Goal: Task Accomplishment & Management: Use online tool/utility

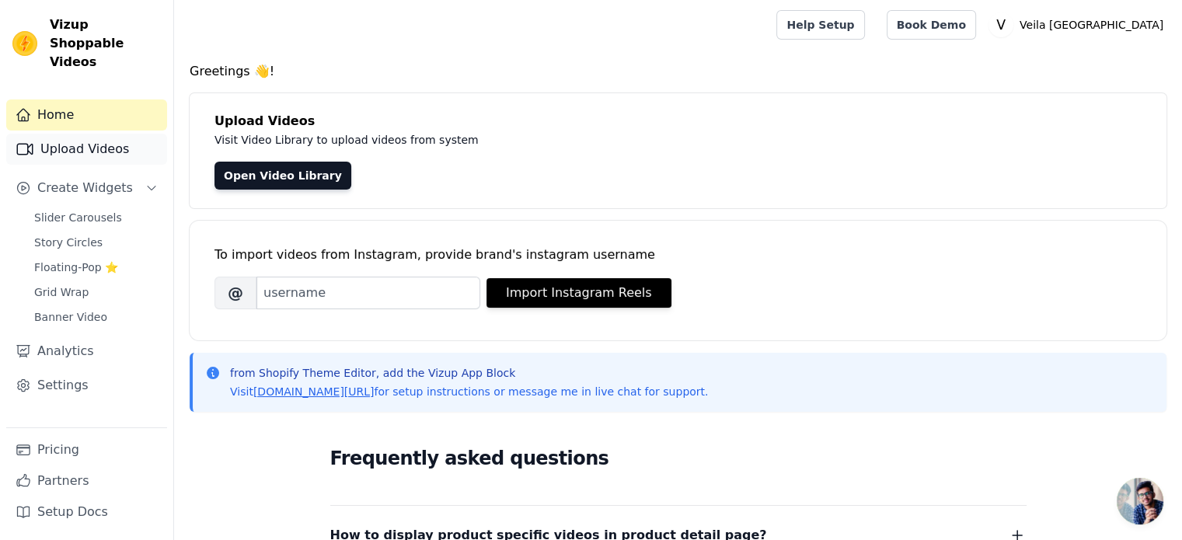
click at [78, 134] on link "Upload Videos" at bounding box center [86, 149] width 161 height 31
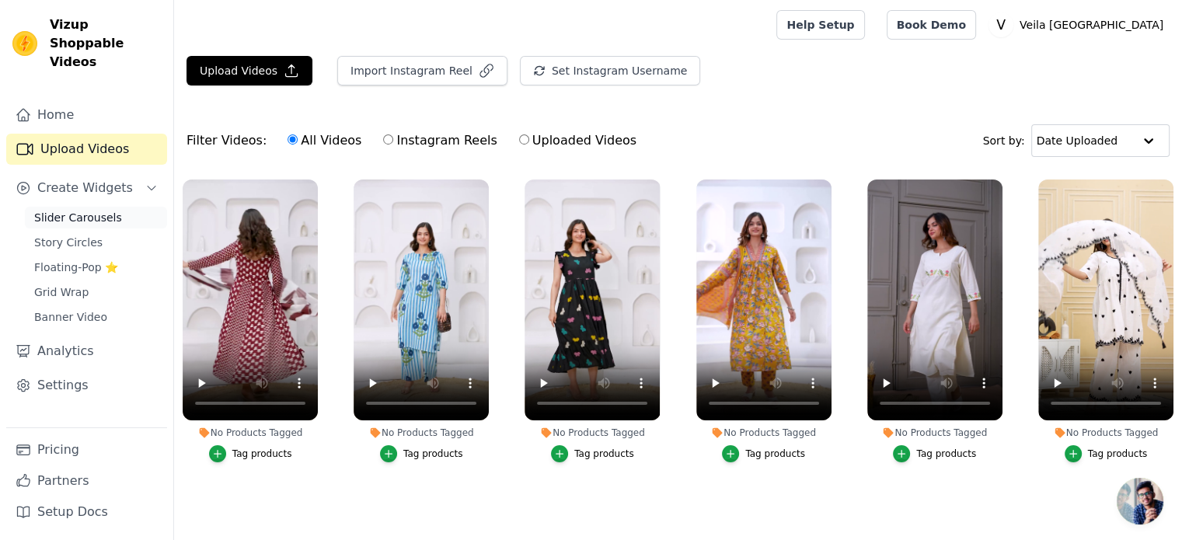
click at [84, 210] on span "Slider Carousels" at bounding box center [78, 218] width 88 height 16
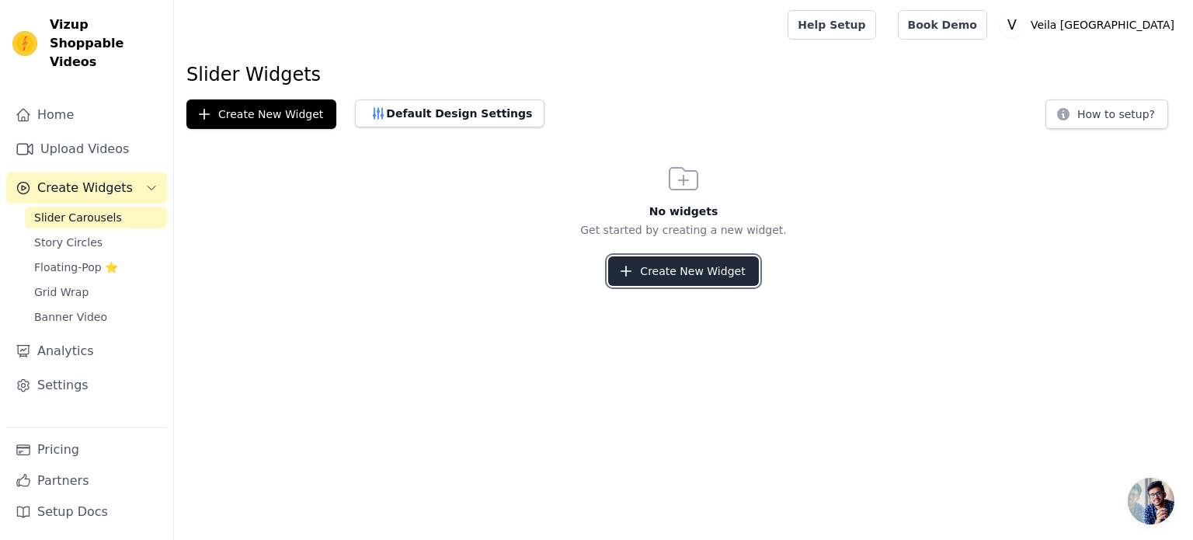
click at [666, 270] on button "Create New Widget" at bounding box center [683, 271] width 150 height 30
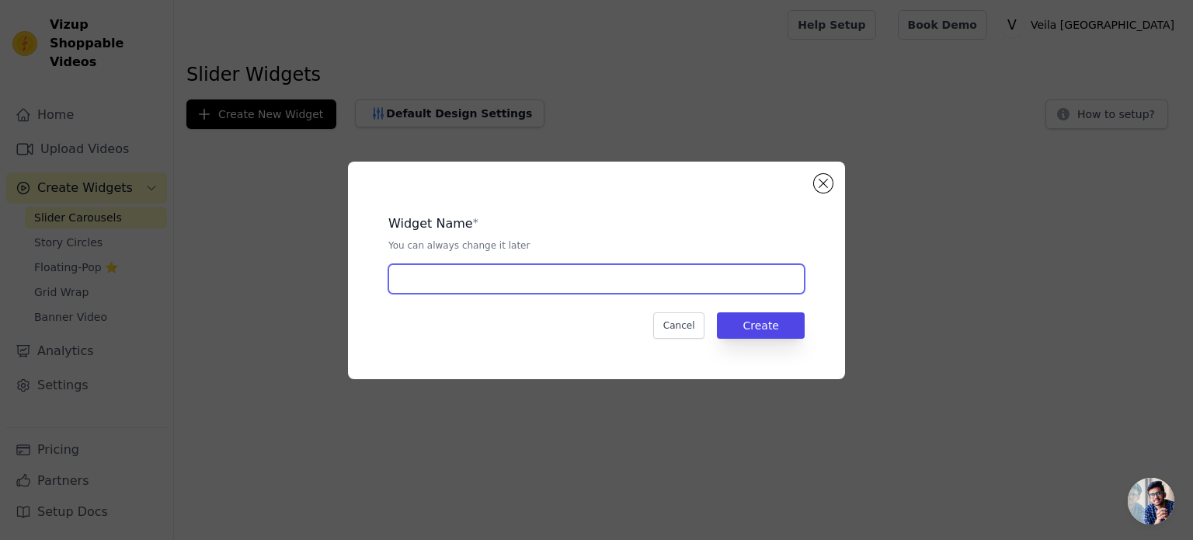
click at [587, 274] on input "text" at bounding box center [596, 279] width 416 height 30
type input "A1"
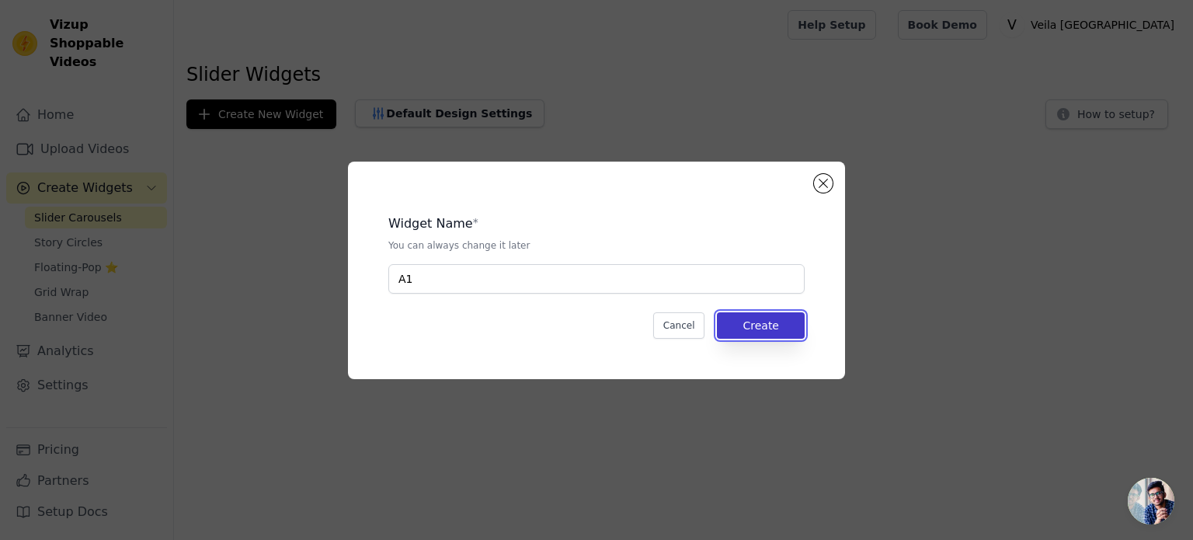
click at [782, 322] on button "Create" at bounding box center [761, 325] width 88 height 26
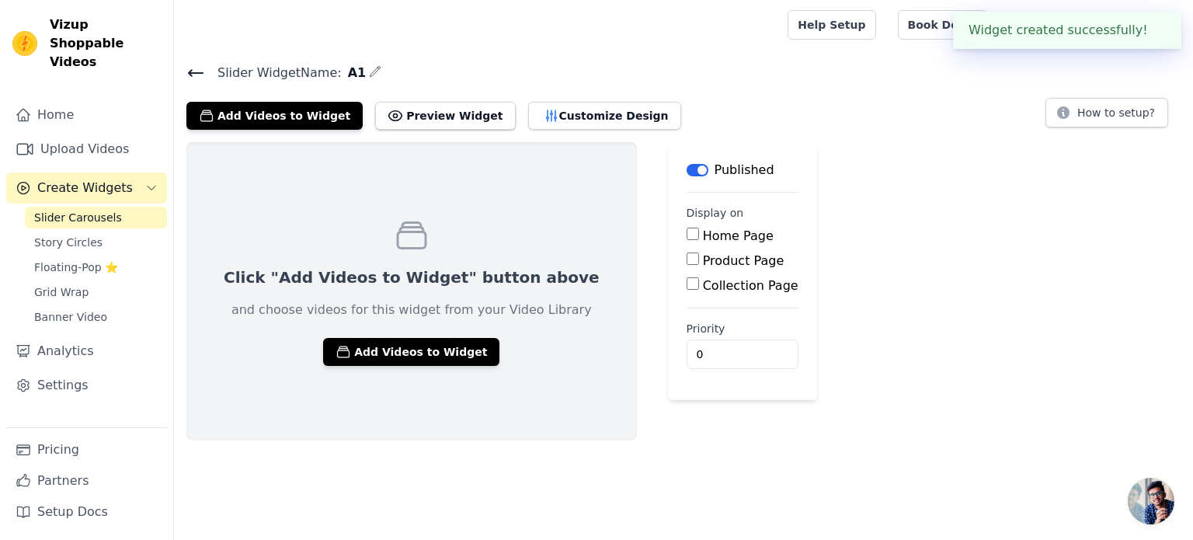
click at [76, 210] on span "Slider Carousels" at bounding box center [78, 218] width 88 height 16
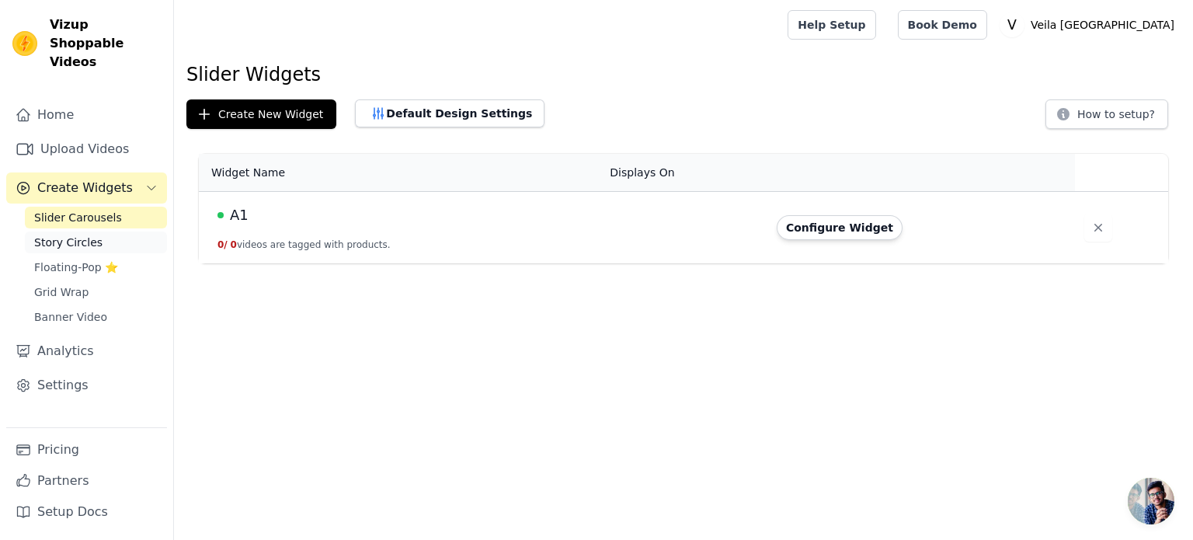
click at [81, 235] on span "Story Circles" at bounding box center [68, 243] width 68 height 16
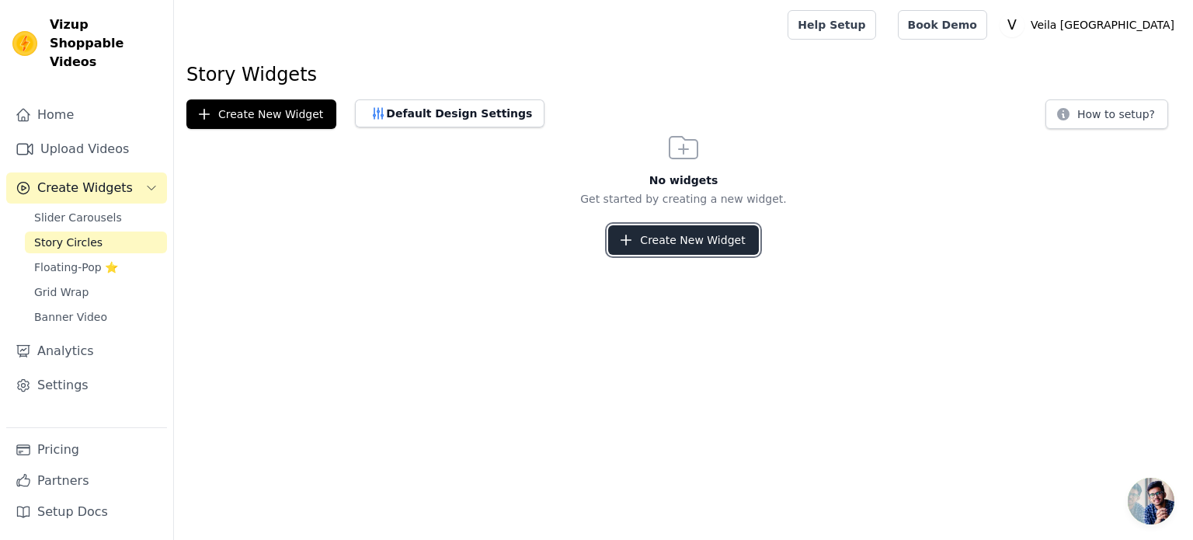
click at [690, 249] on button "Create New Widget" at bounding box center [683, 240] width 150 height 30
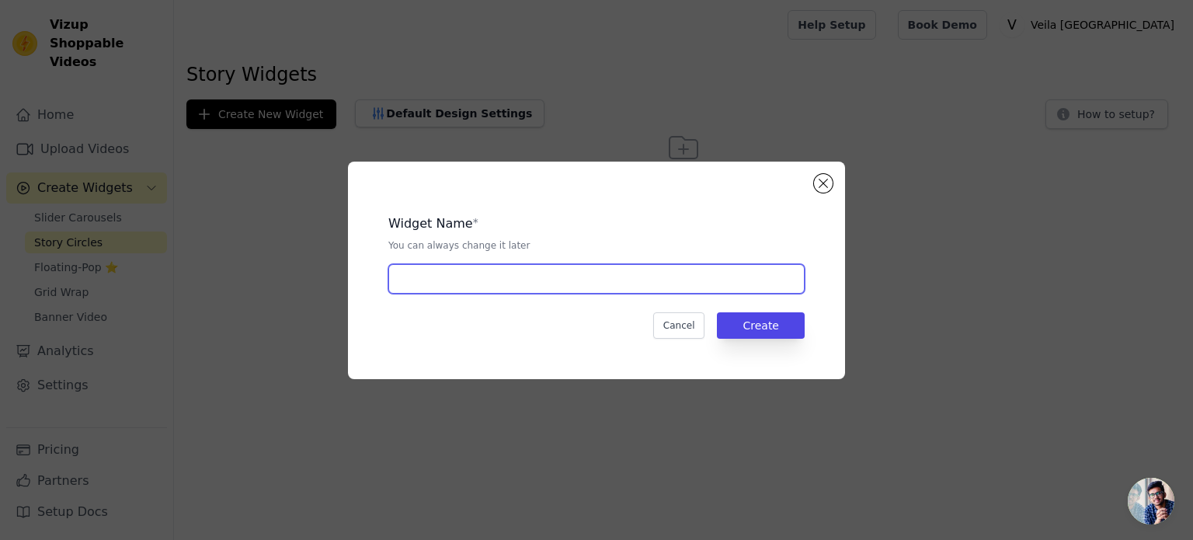
click at [469, 279] on input "text" at bounding box center [596, 279] width 416 height 30
type input "B1"
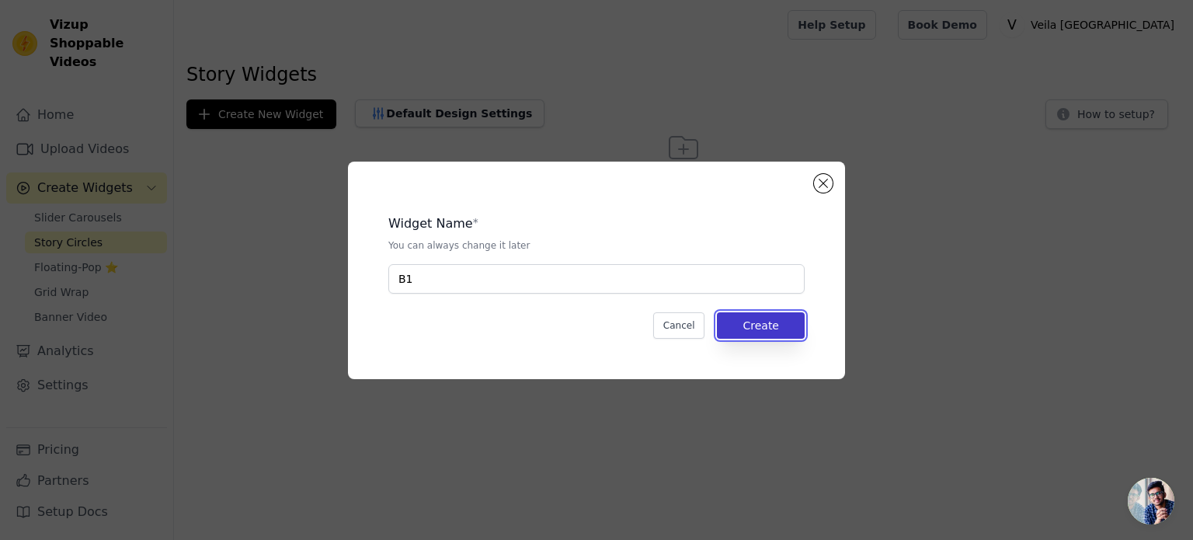
click at [764, 316] on button "Create" at bounding box center [761, 325] width 88 height 26
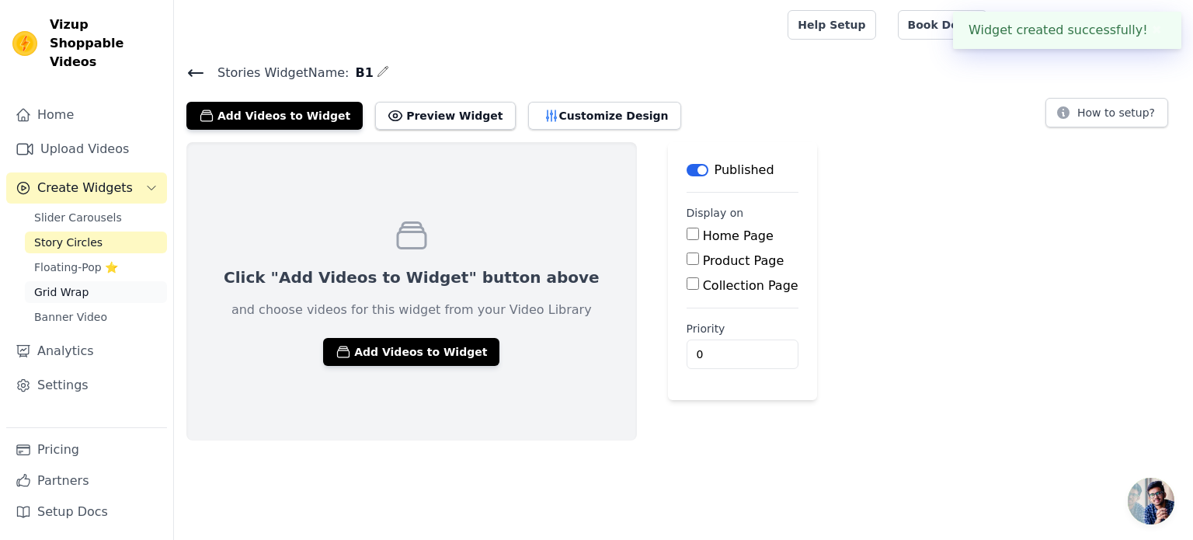
click at [93, 281] on link "Grid Wrap" at bounding box center [96, 292] width 142 height 22
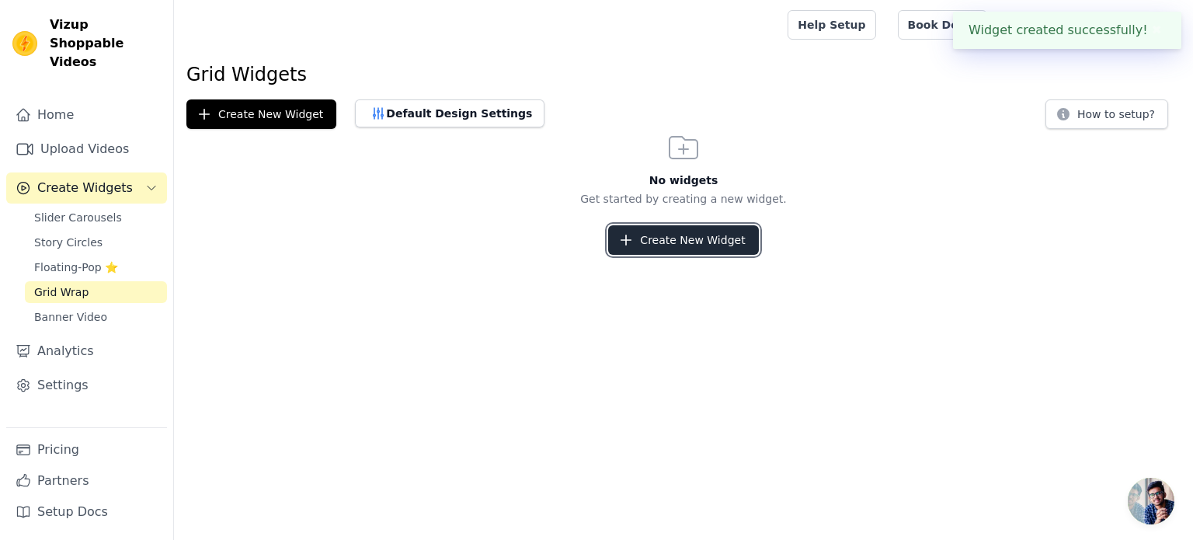
click at [715, 240] on button "Create New Widget" at bounding box center [683, 240] width 150 height 30
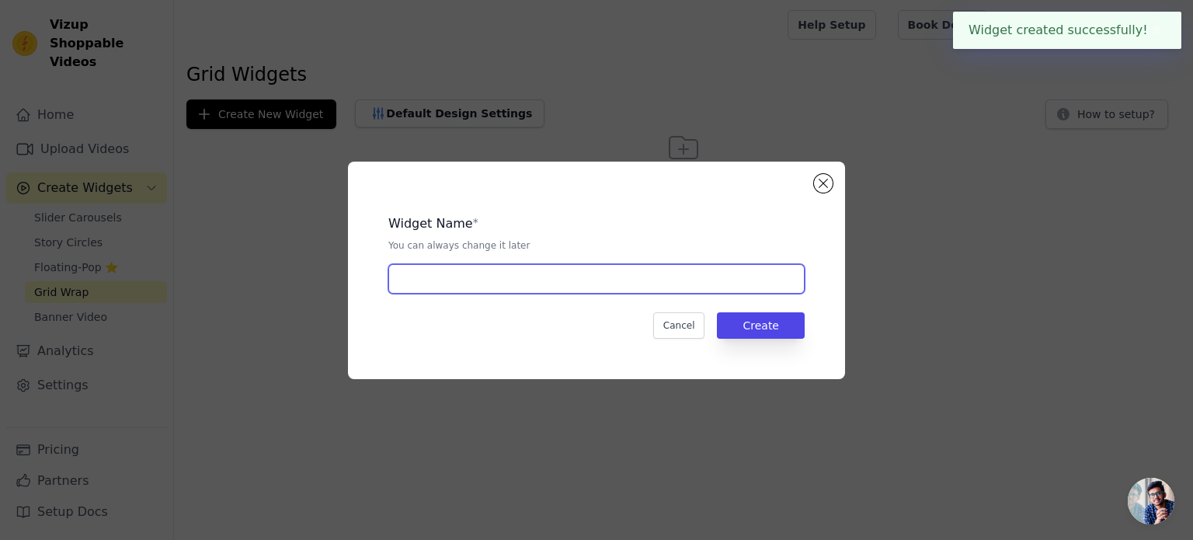
click at [494, 280] on input "text" at bounding box center [596, 279] width 416 height 30
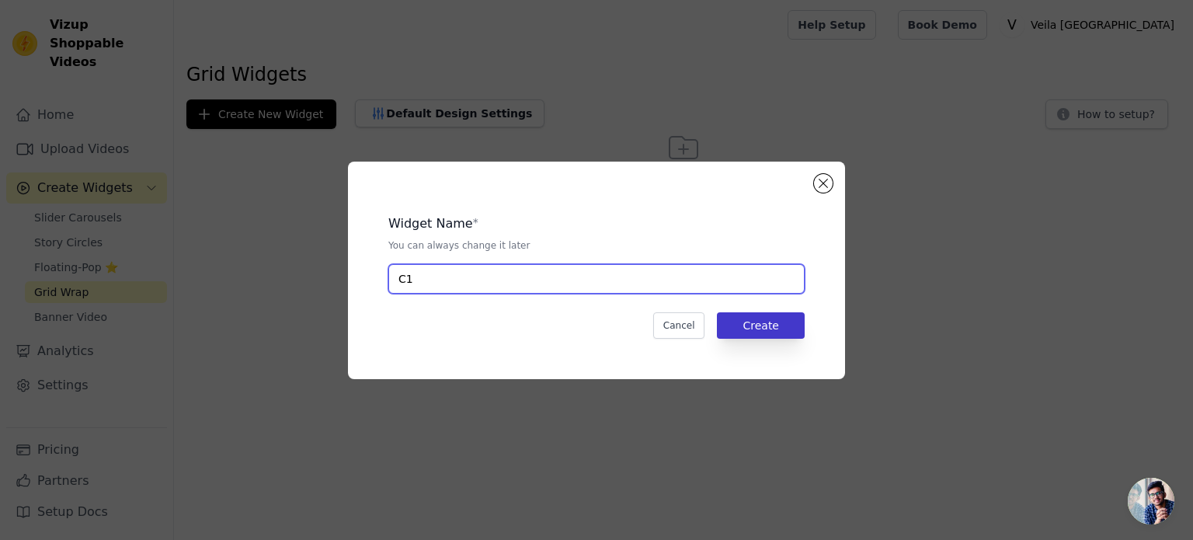
type input "C1"
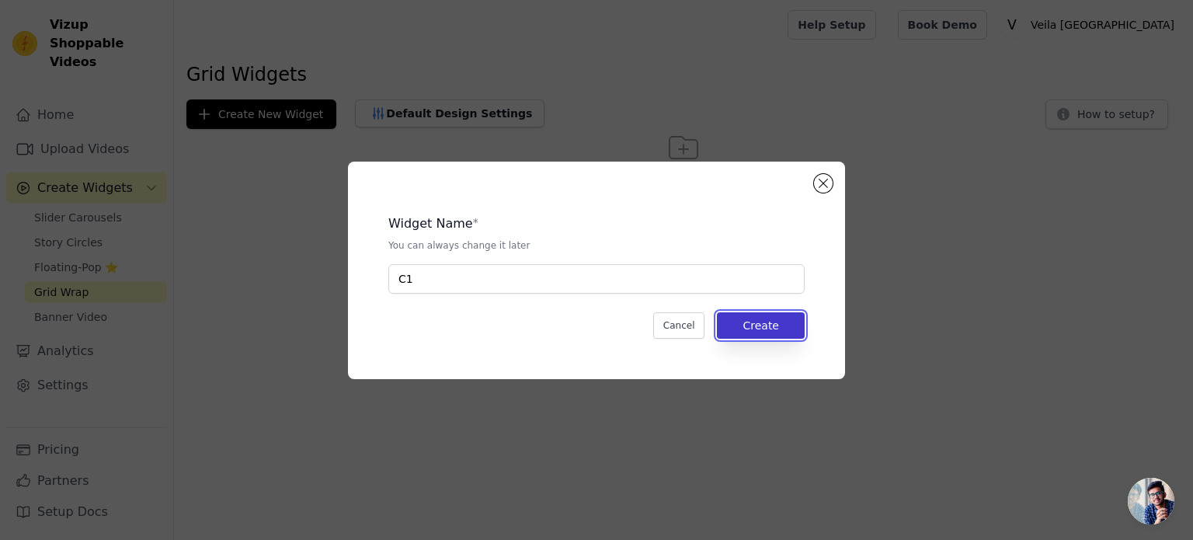
click at [788, 323] on button "Create" at bounding box center [761, 325] width 88 height 26
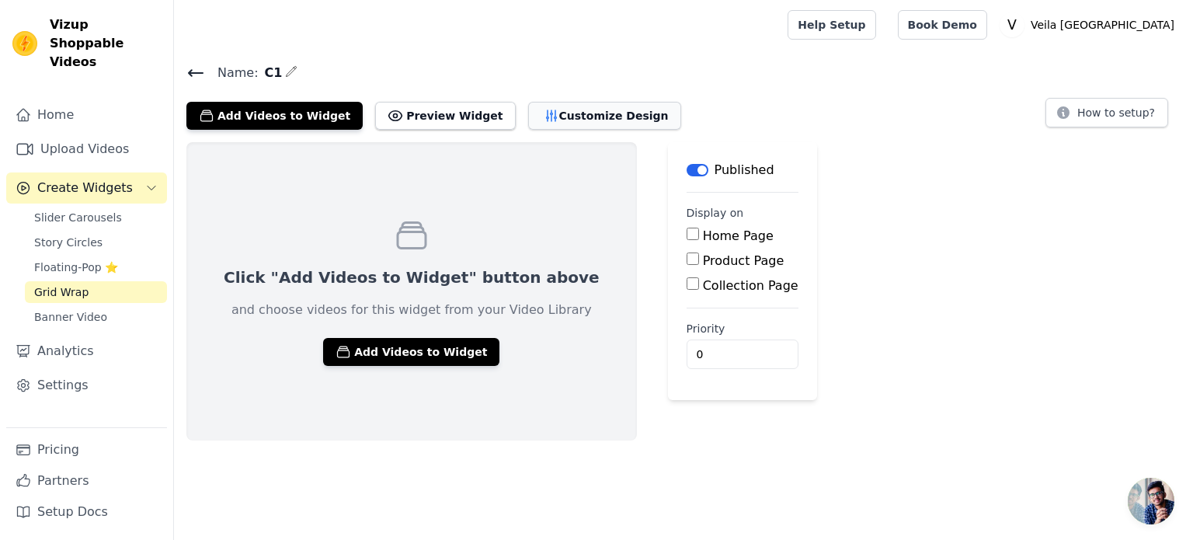
click at [566, 114] on button "Customize Design" at bounding box center [604, 116] width 153 height 28
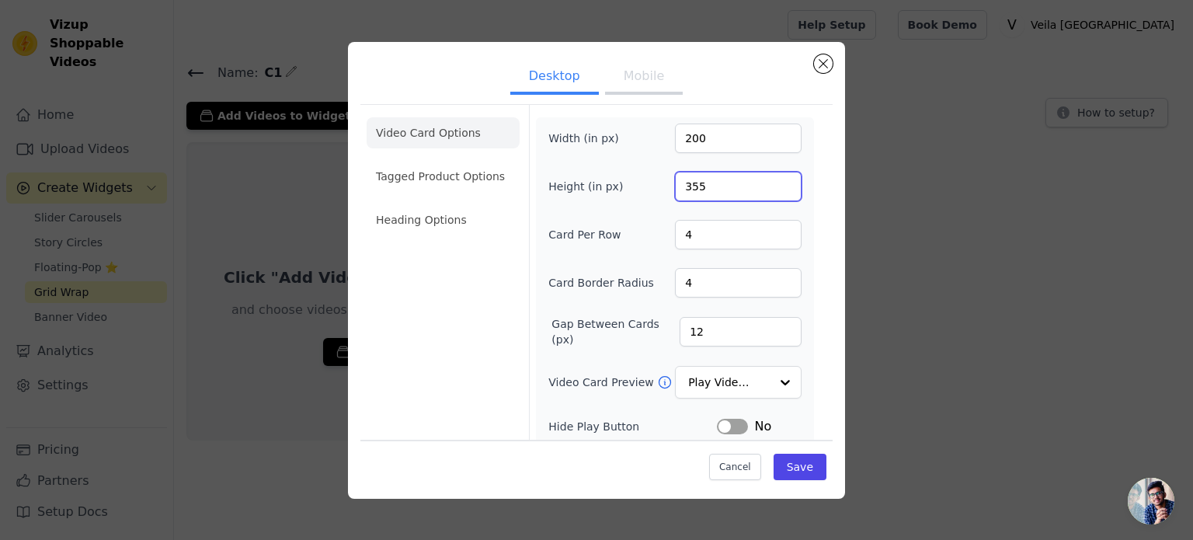
drag, startPoint x: 714, startPoint y: 185, endPoint x: 637, endPoint y: 187, distance: 76.9
click at [637, 187] on div "Height (in px) 355" at bounding box center [674, 187] width 253 height 30
type input "400"
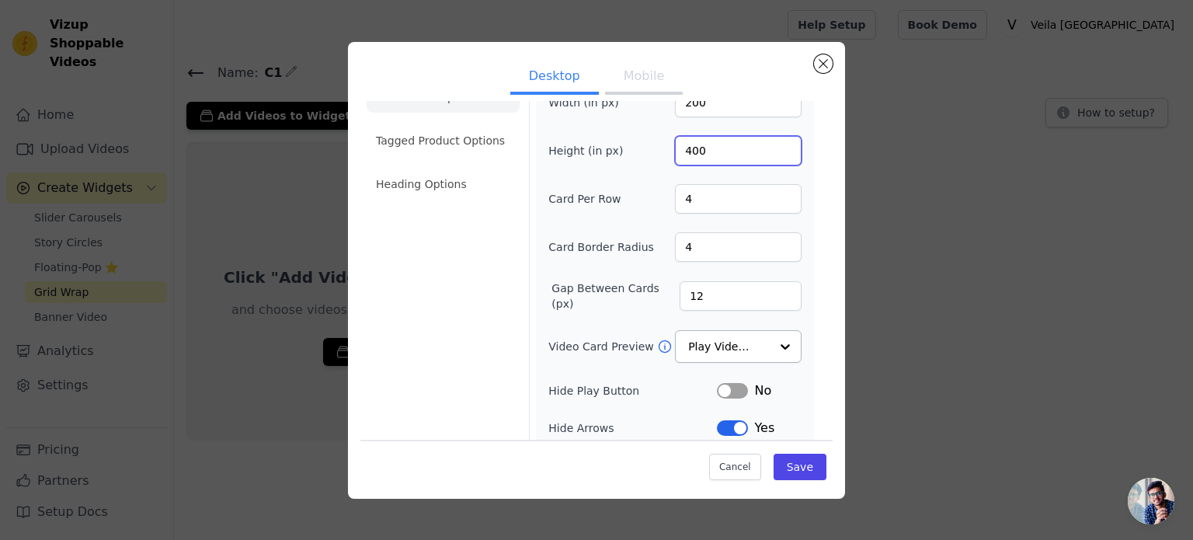
scroll to position [116, 0]
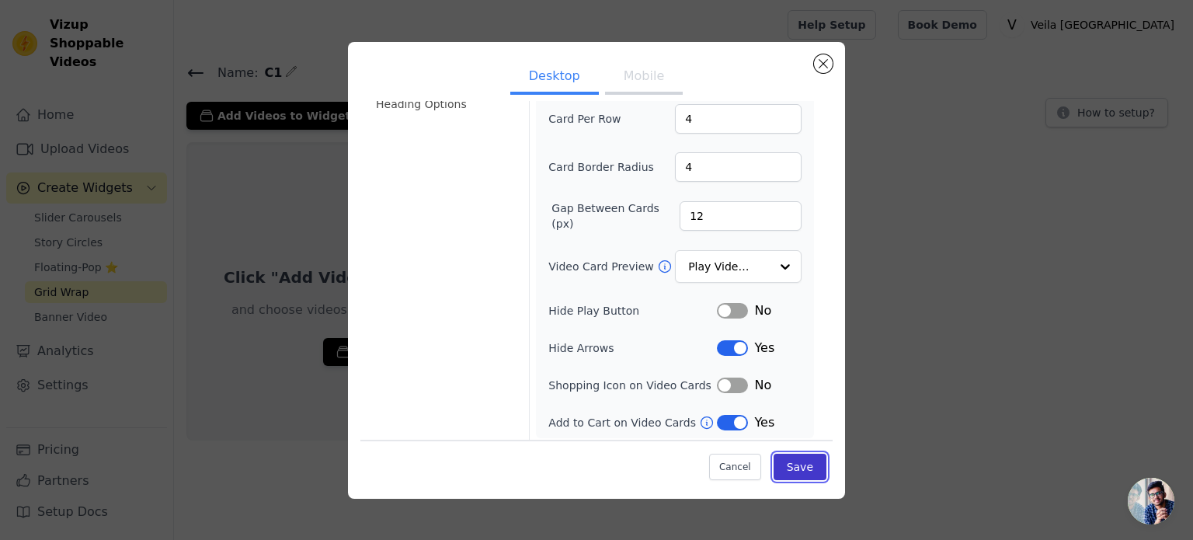
click at [813, 475] on button "Save" at bounding box center [800, 467] width 53 height 26
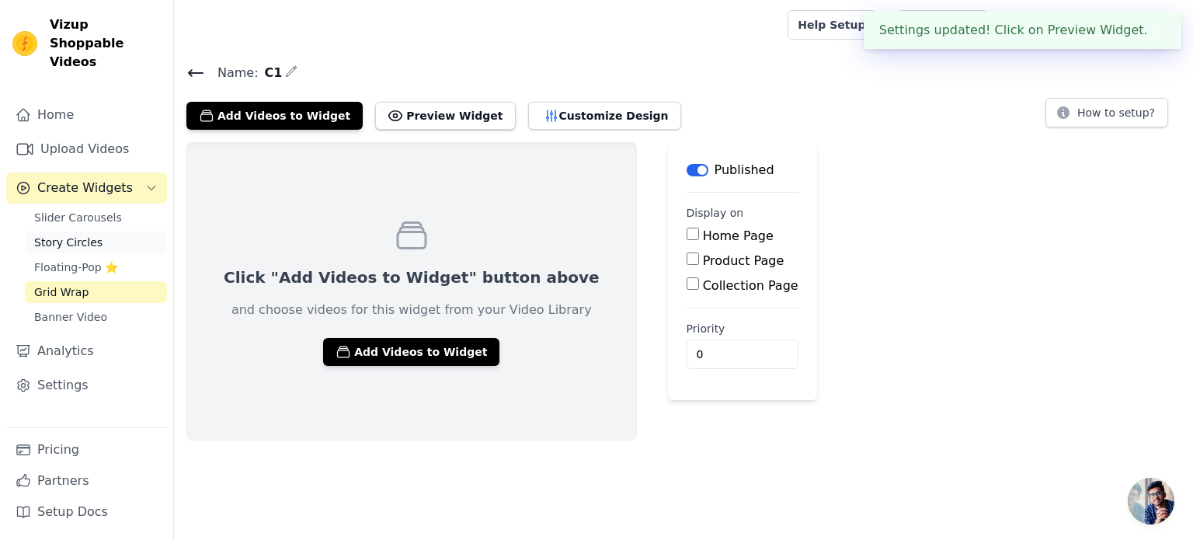
click at [64, 235] on span "Story Circles" at bounding box center [68, 243] width 68 height 16
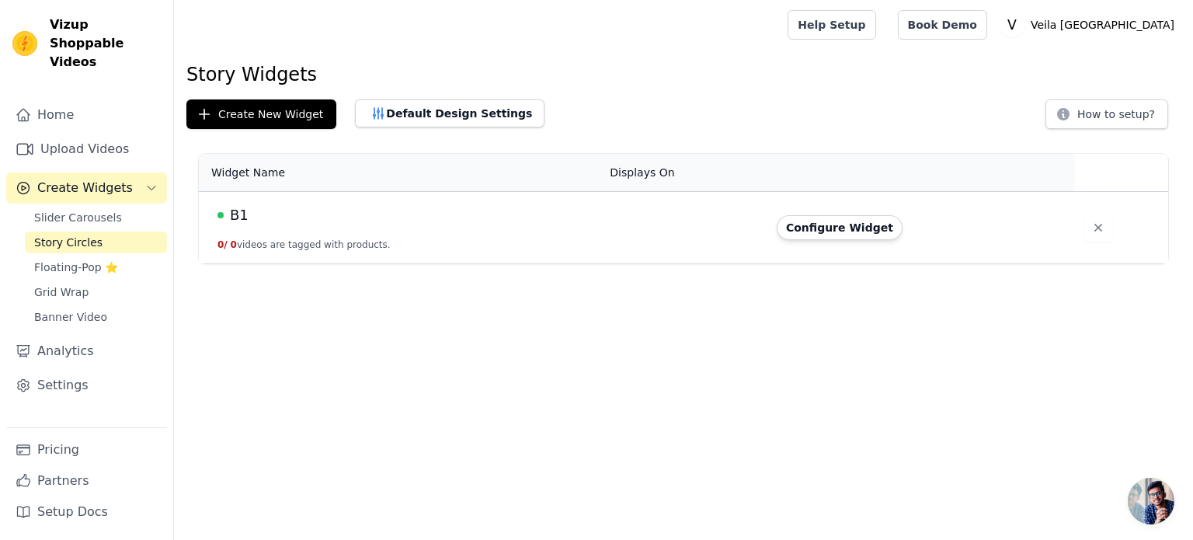
click at [238, 214] on span "B1" at bounding box center [239, 215] width 19 height 22
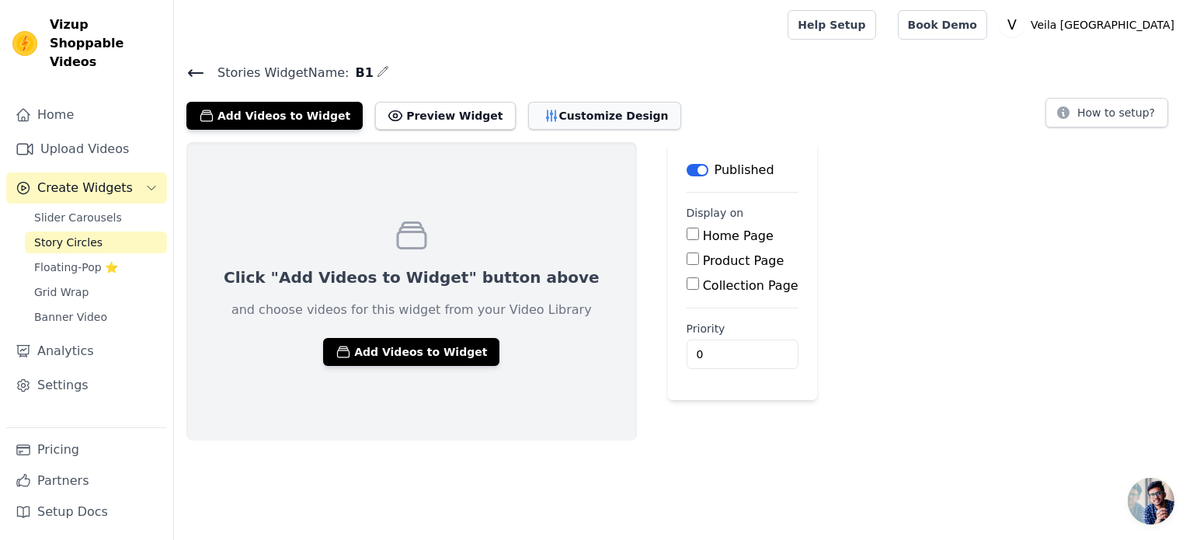
click at [539, 110] on button "Customize Design" at bounding box center [604, 116] width 153 height 28
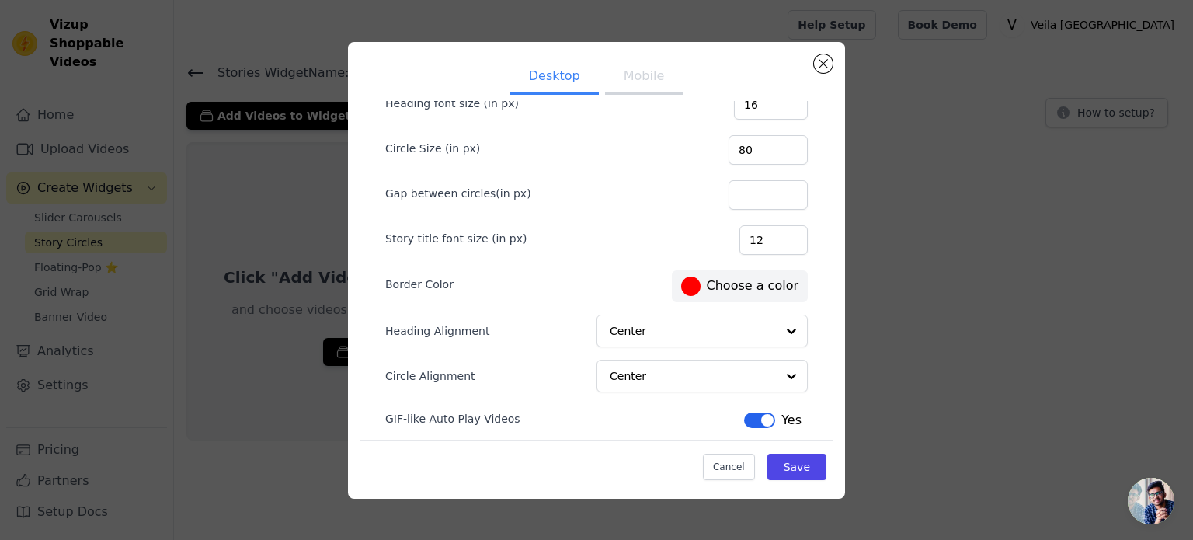
scroll to position [96, 0]
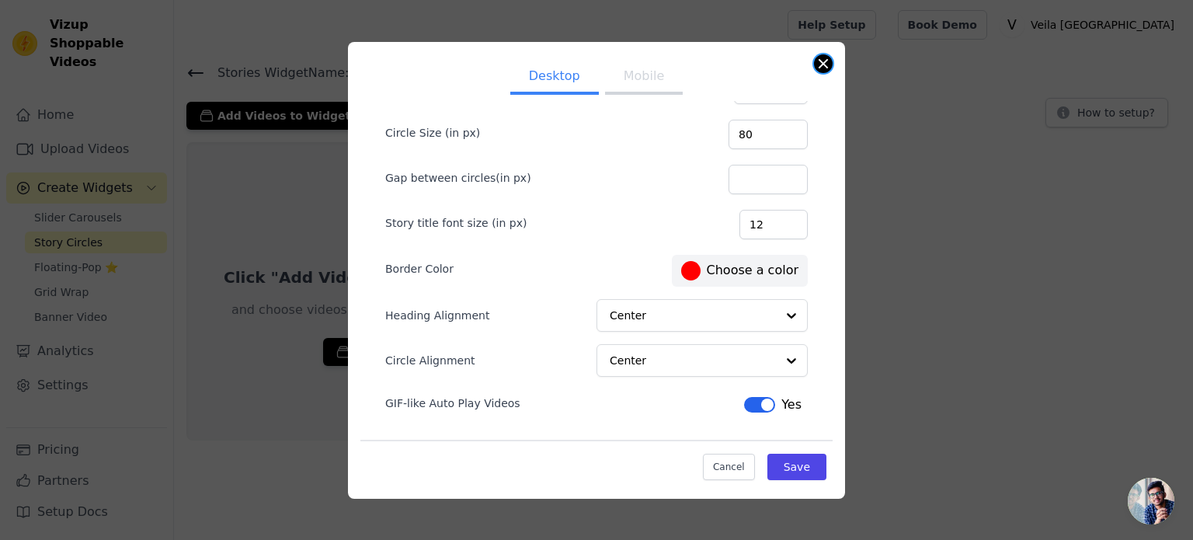
click at [824, 63] on button "Close modal" at bounding box center [823, 63] width 19 height 19
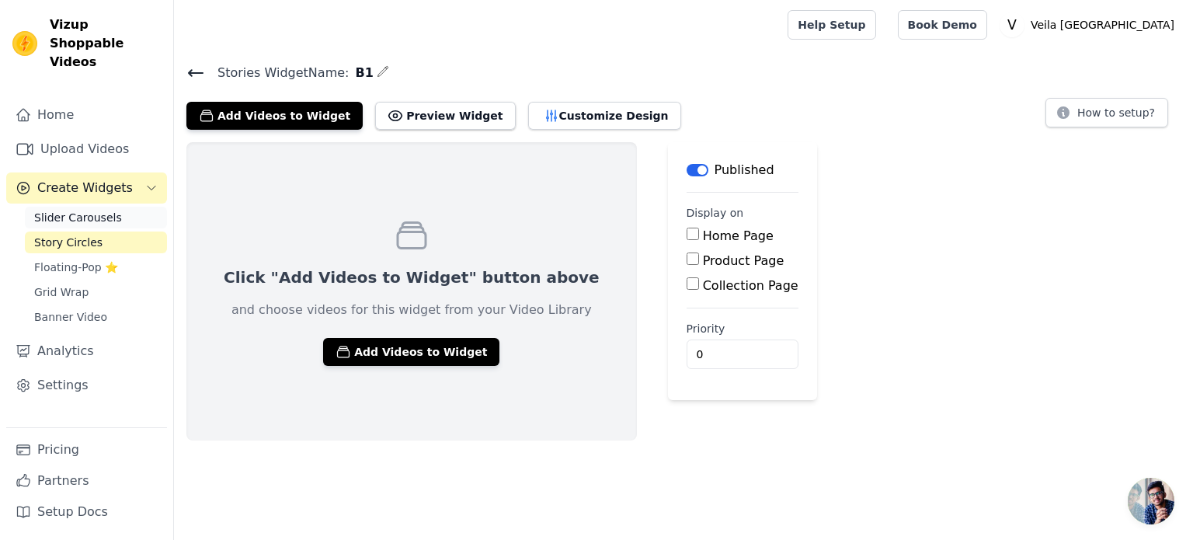
click at [81, 210] on span "Slider Carousels" at bounding box center [78, 218] width 88 height 16
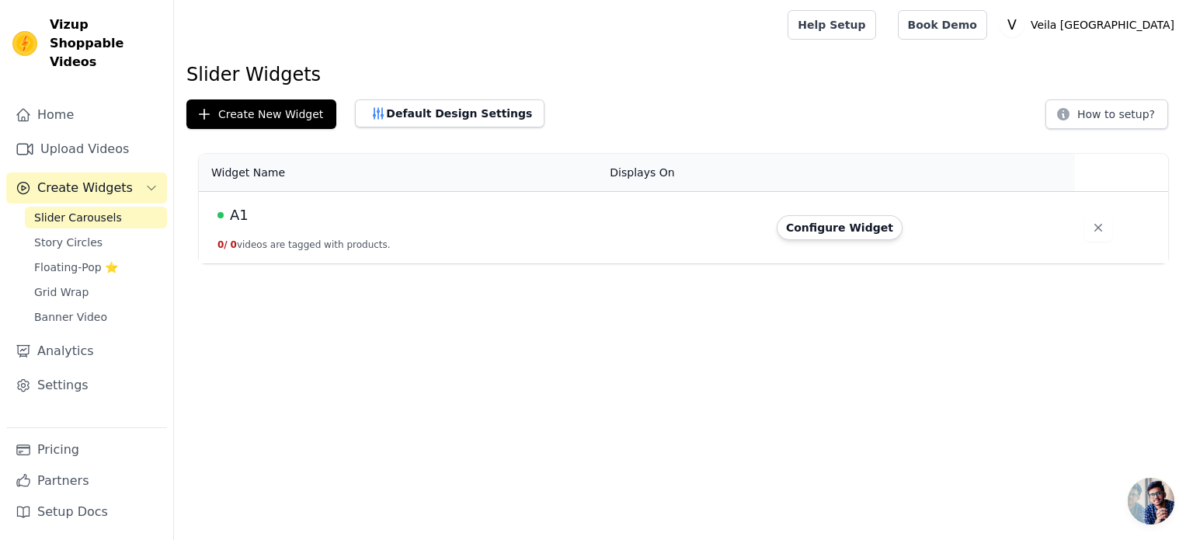
click at [242, 214] on span "A1" at bounding box center [239, 215] width 19 height 22
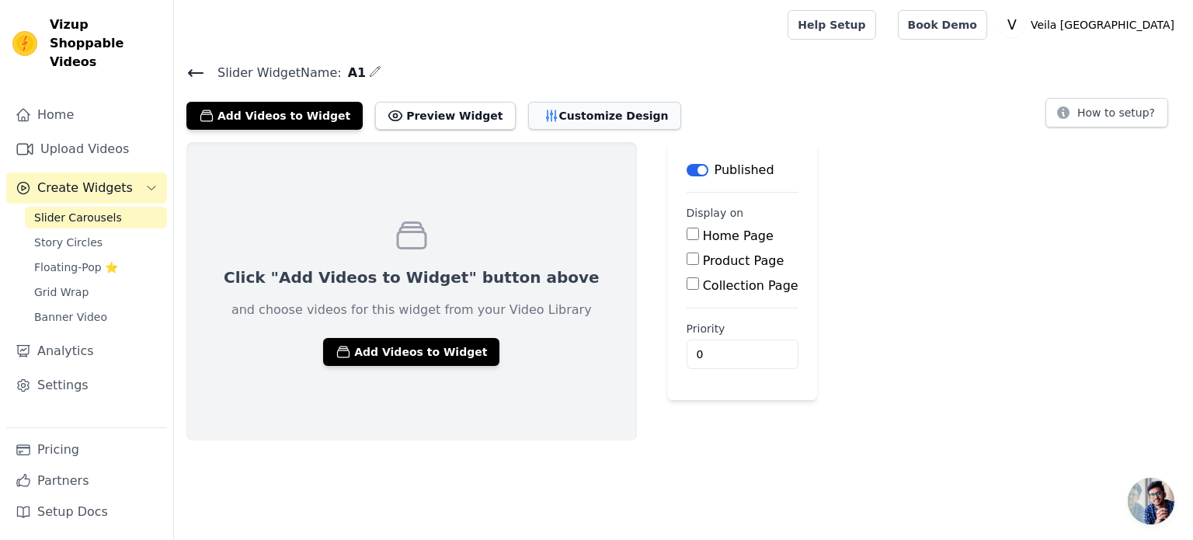
click at [569, 120] on button "Customize Design" at bounding box center [604, 116] width 153 height 28
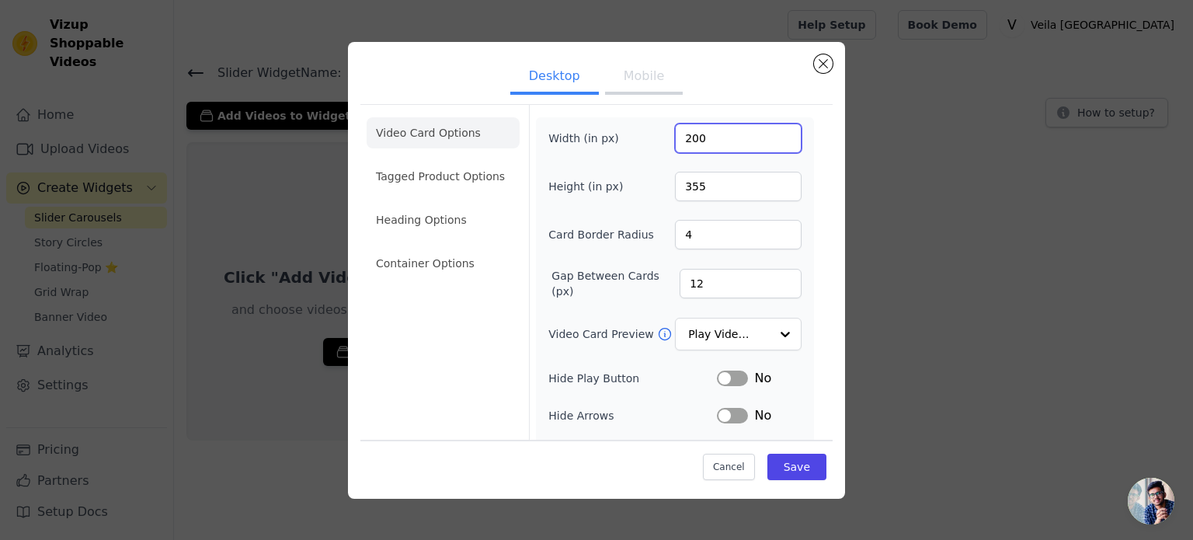
drag, startPoint x: 703, startPoint y: 138, endPoint x: 684, endPoint y: 138, distance: 19.4
click at [684, 138] on input "200" at bounding box center [738, 139] width 127 height 30
type input "270"
drag, startPoint x: 705, startPoint y: 186, endPoint x: 615, endPoint y: 191, distance: 91.1
click at [615, 191] on div "Height (in px) 355" at bounding box center [674, 187] width 253 height 30
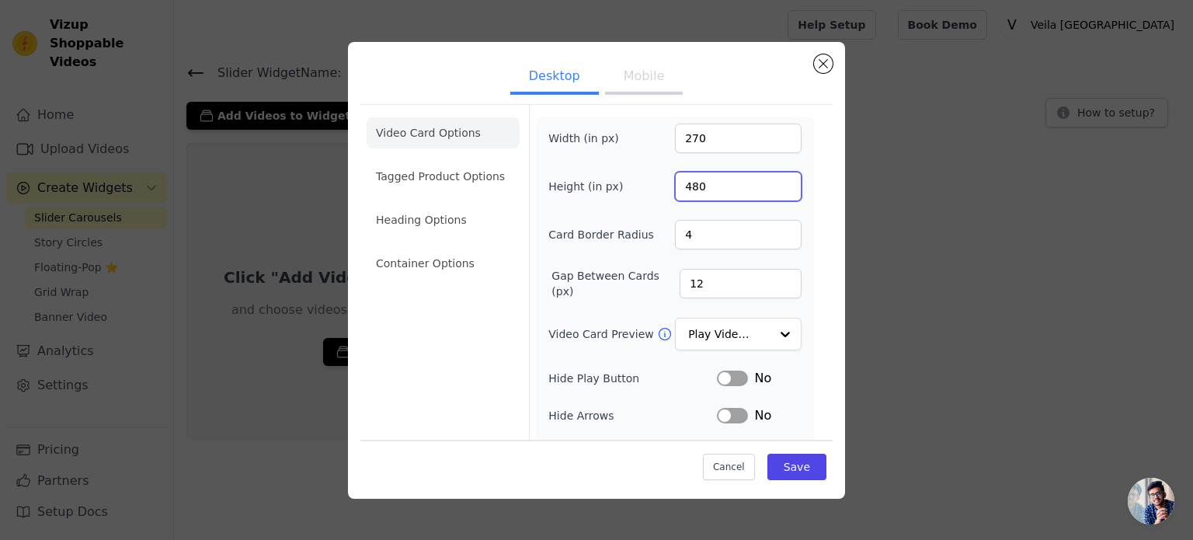
type input "480"
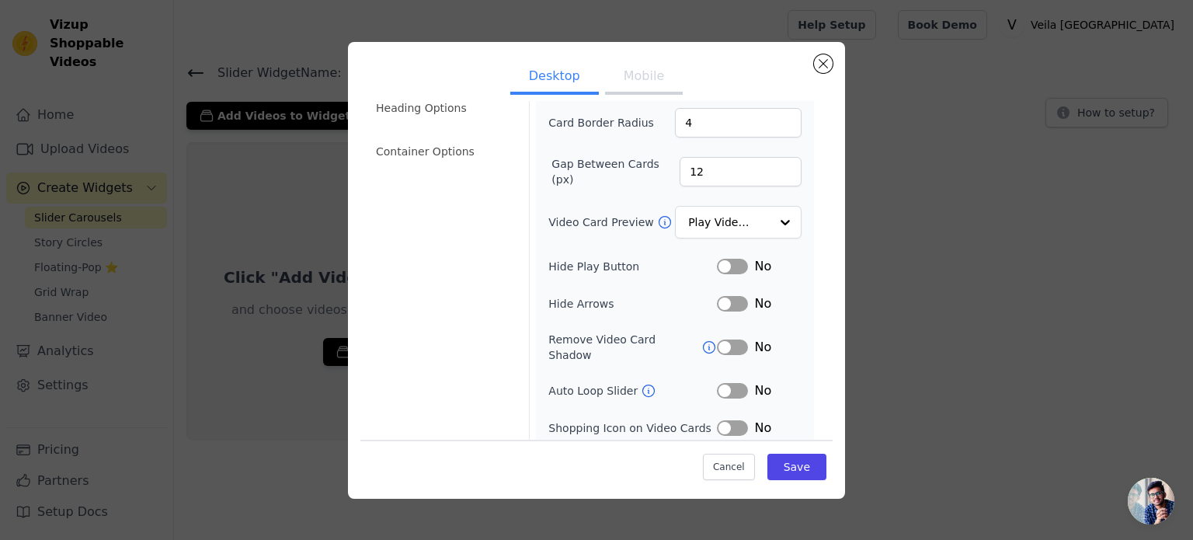
scroll to position [143, 0]
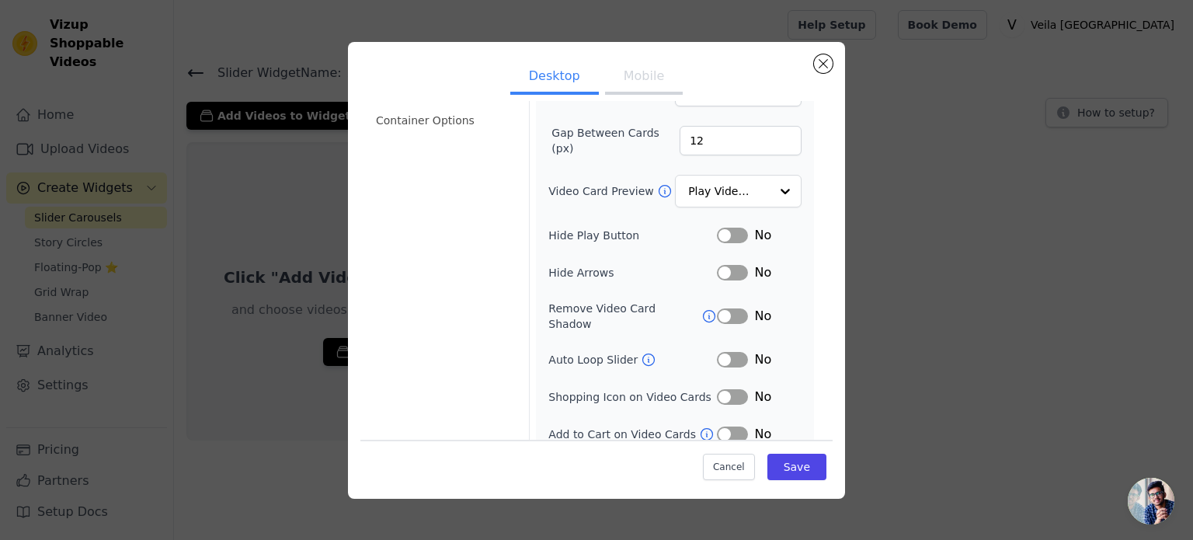
click at [718, 273] on button "Label" at bounding box center [732, 273] width 31 height 16
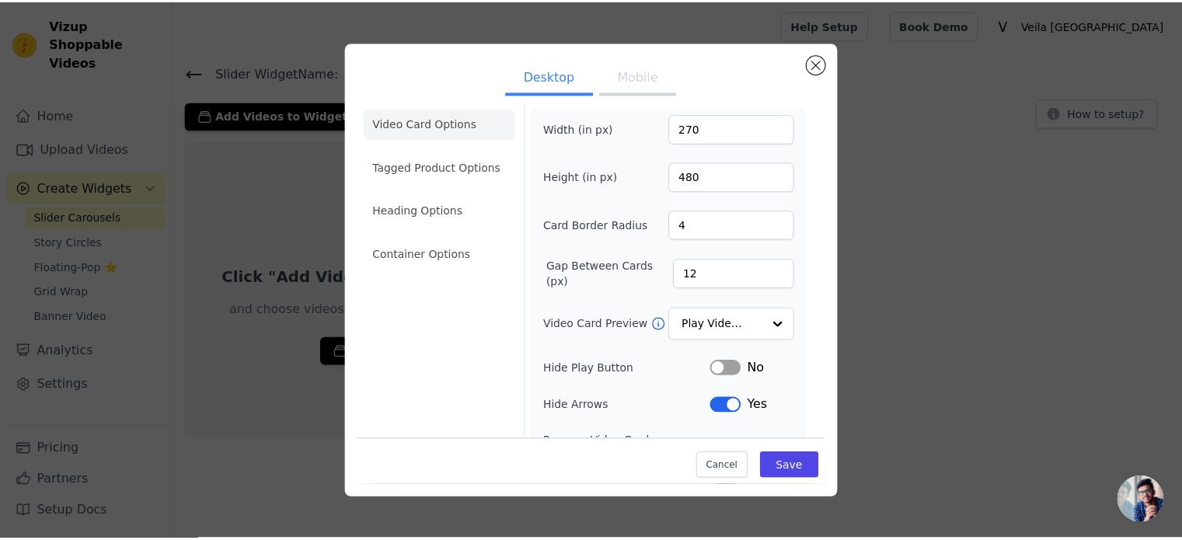
scroll to position [0, 0]
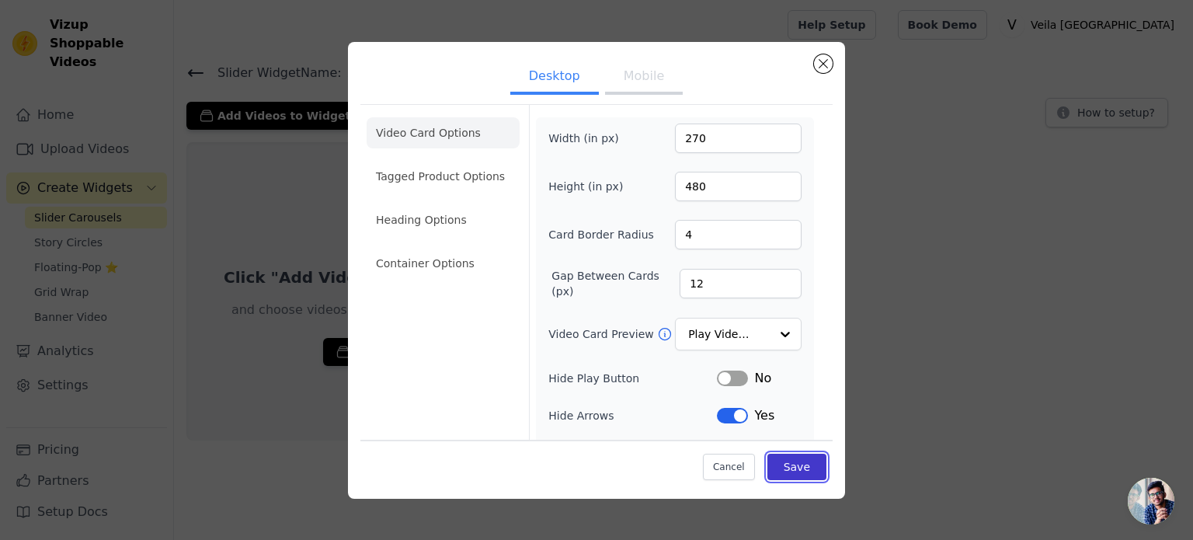
click at [789, 474] on button "Save" at bounding box center [797, 467] width 59 height 26
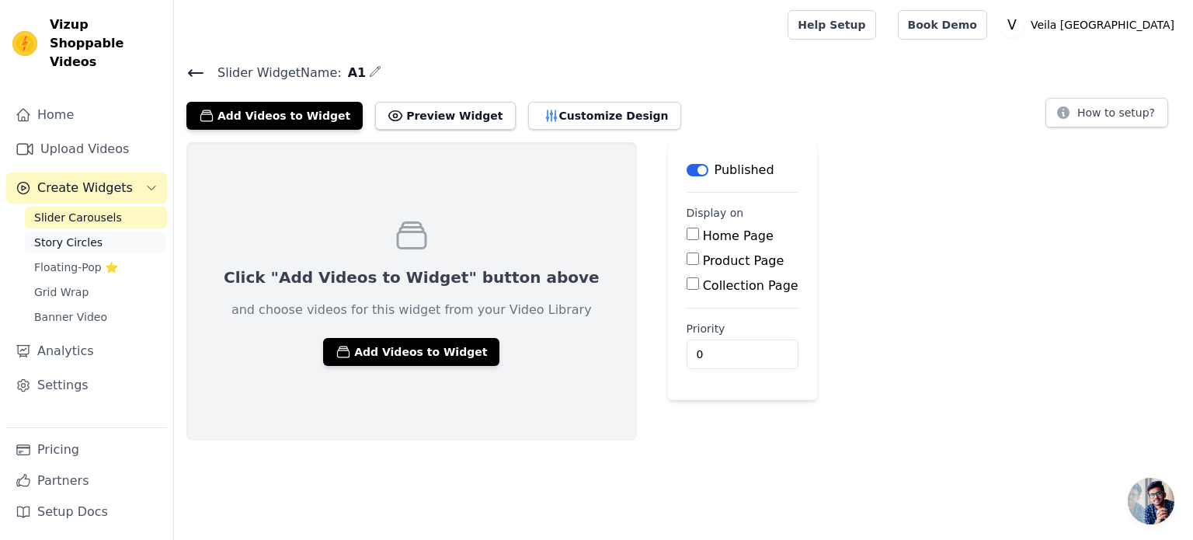
click at [96, 232] on link "Story Circles" at bounding box center [96, 243] width 142 height 22
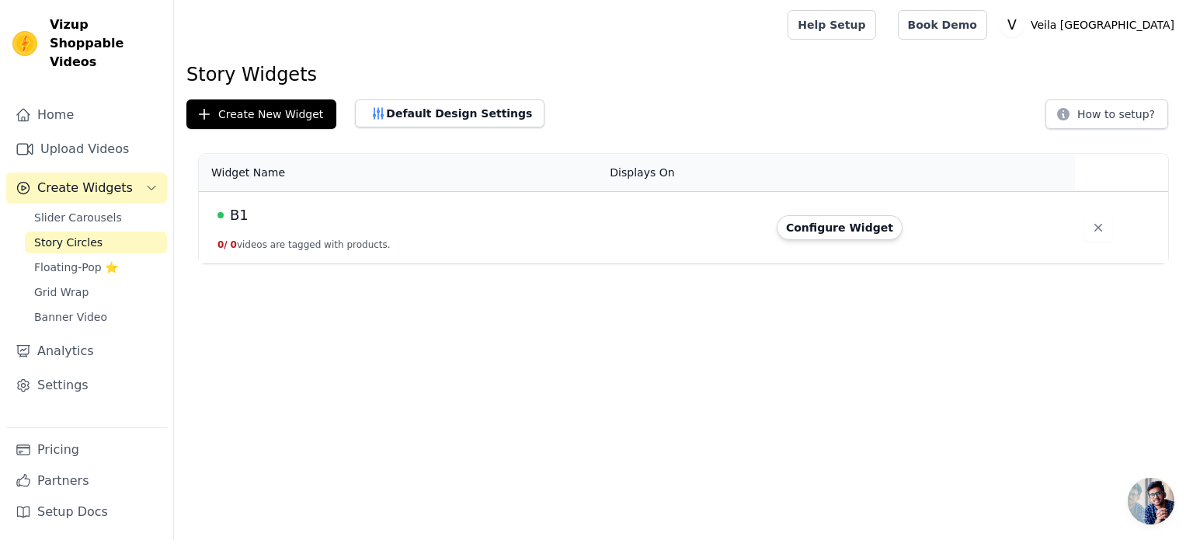
click at [241, 213] on span "B1" at bounding box center [239, 215] width 19 height 22
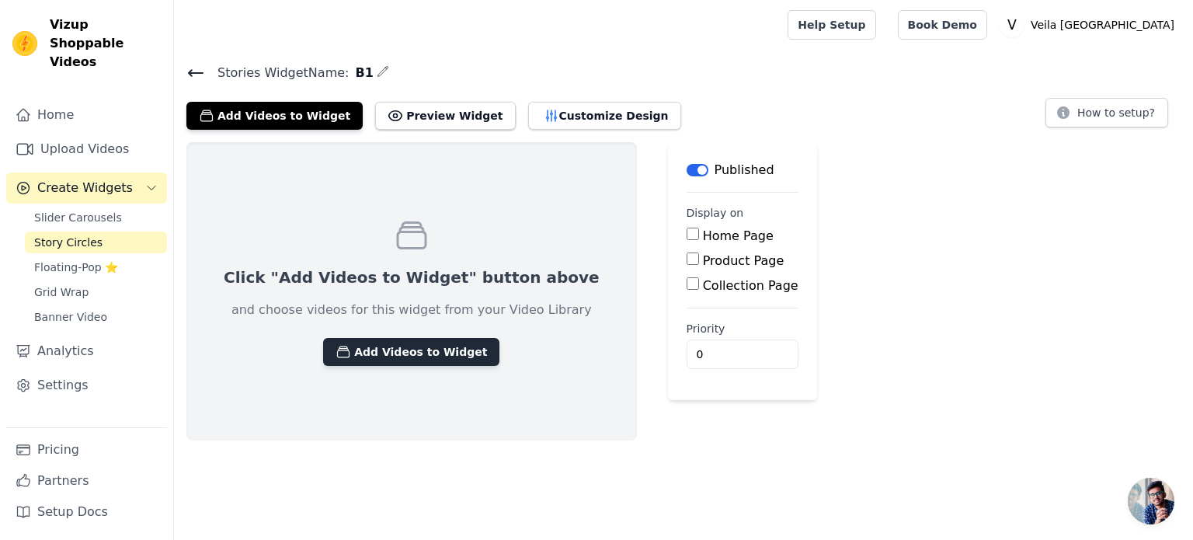
click at [401, 350] on button "Add Videos to Widget" at bounding box center [411, 352] width 176 height 28
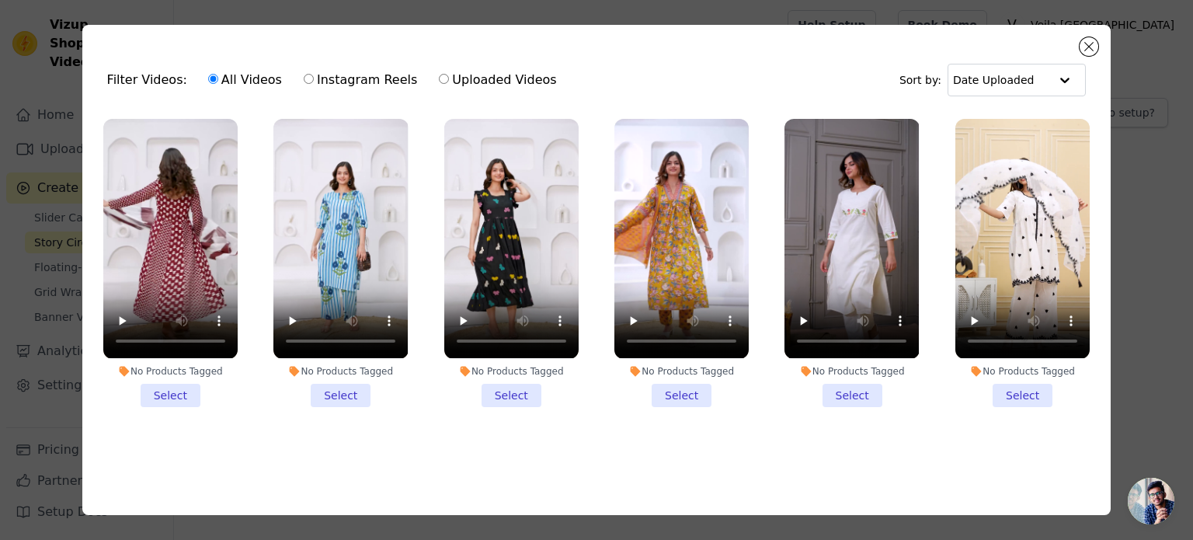
click at [169, 394] on li "No Products Tagged Select" at bounding box center [170, 262] width 134 height 287
click at [0, 0] on input "No Products Tagged Select" at bounding box center [0, 0] width 0 height 0
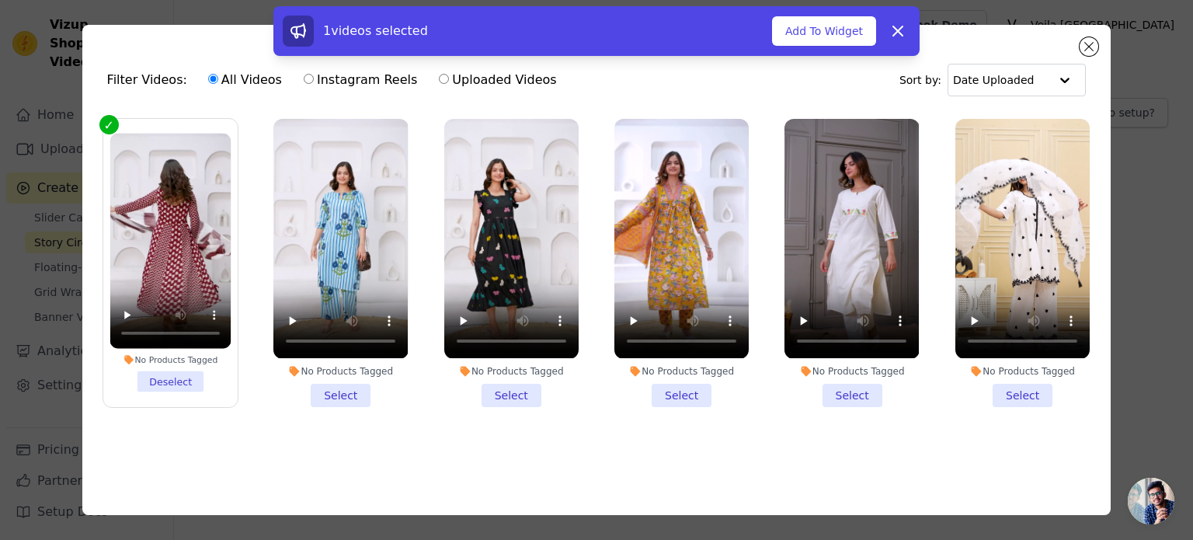
click at [346, 388] on li "No Products Tagged Select" at bounding box center [340, 262] width 134 height 287
click at [0, 0] on input "No Products Tagged Select" at bounding box center [0, 0] width 0 height 0
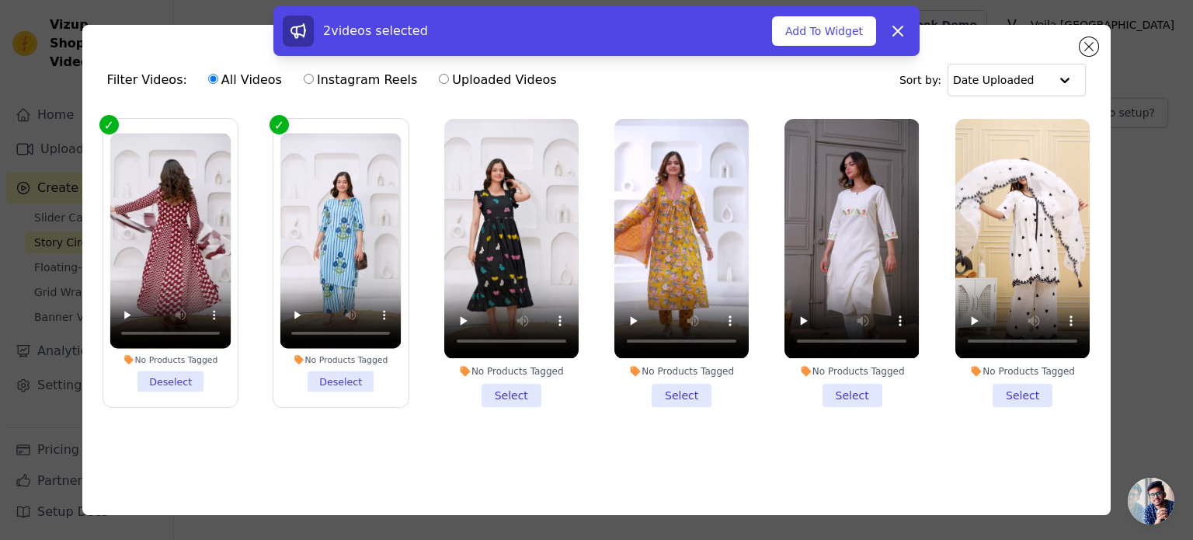
click at [500, 388] on li "No Products Tagged Select" at bounding box center [511, 262] width 134 height 287
click at [0, 0] on input "No Products Tagged Select" at bounding box center [0, 0] width 0 height 0
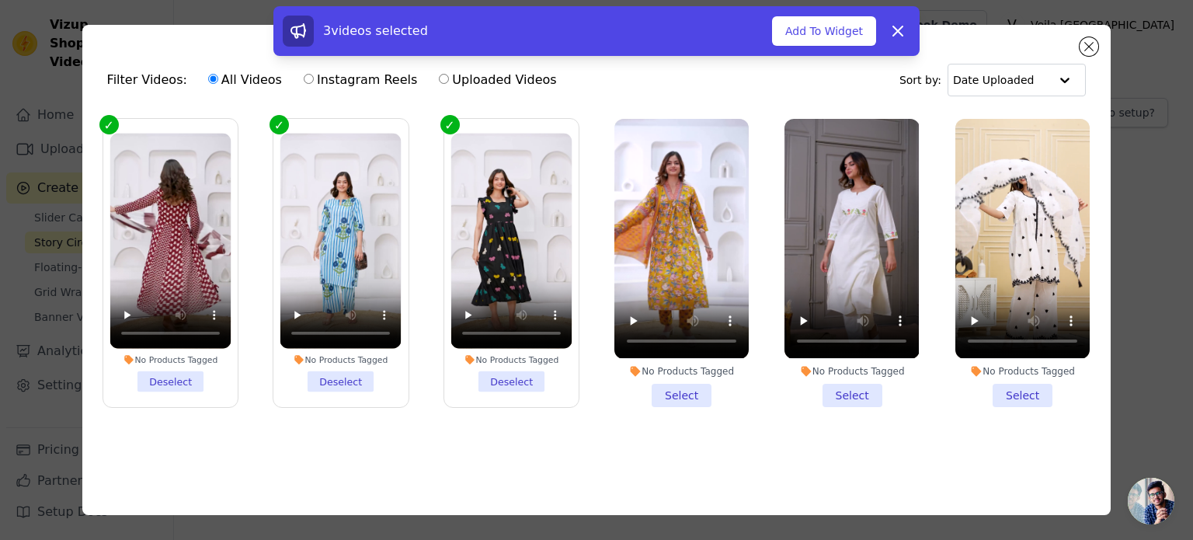
click at [674, 388] on li "No Products Tagged Select" at bounding box center [682, 262] width 134 height 287
click at [0, 0] on input "No Products Tagged Select" at bounding box center [0, 0] width 0 height 0
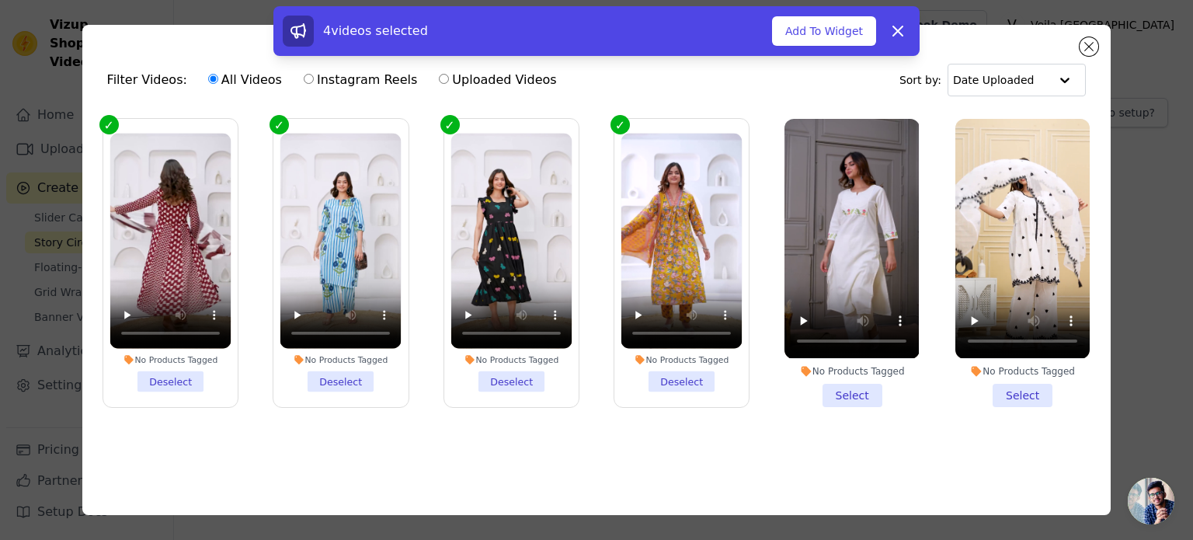
click at [827, 385] on li "No Products Tagged Select" at bounding box center [852, 262] width 134 height 287
click at [0, 0] on input "No Products Tagged Select" at bounding box center [0, 0] width 0 height 0
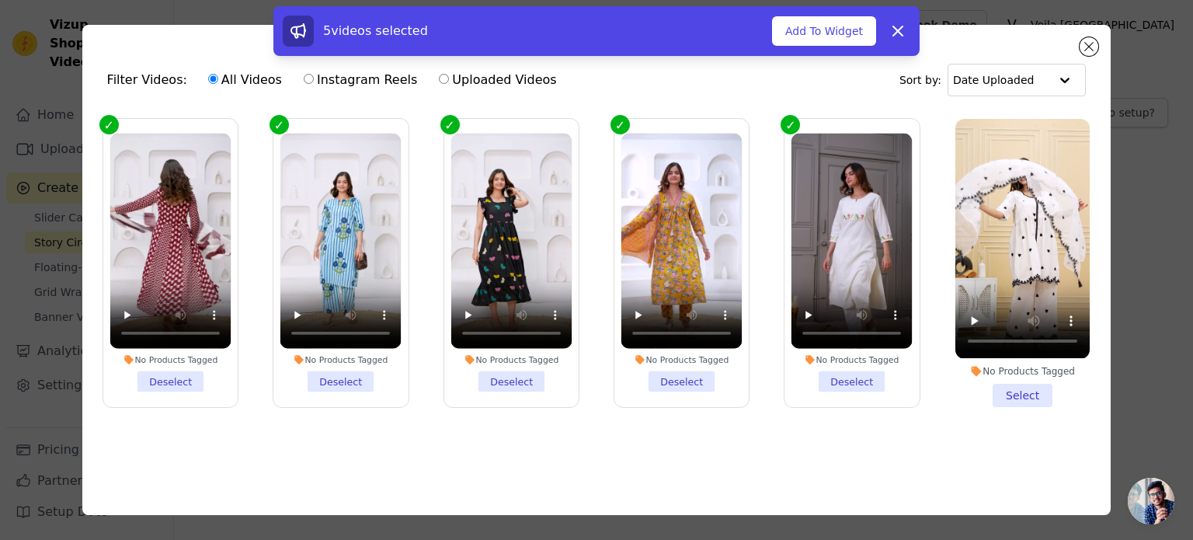
click at [1018, 395] on li "No Products Tagged Select" at bounding box center [1023, 262] width 134 height 287
click at [0, 0] on input "No Products Tagged Select" at bounding box center [0, 0] width 0 height 0
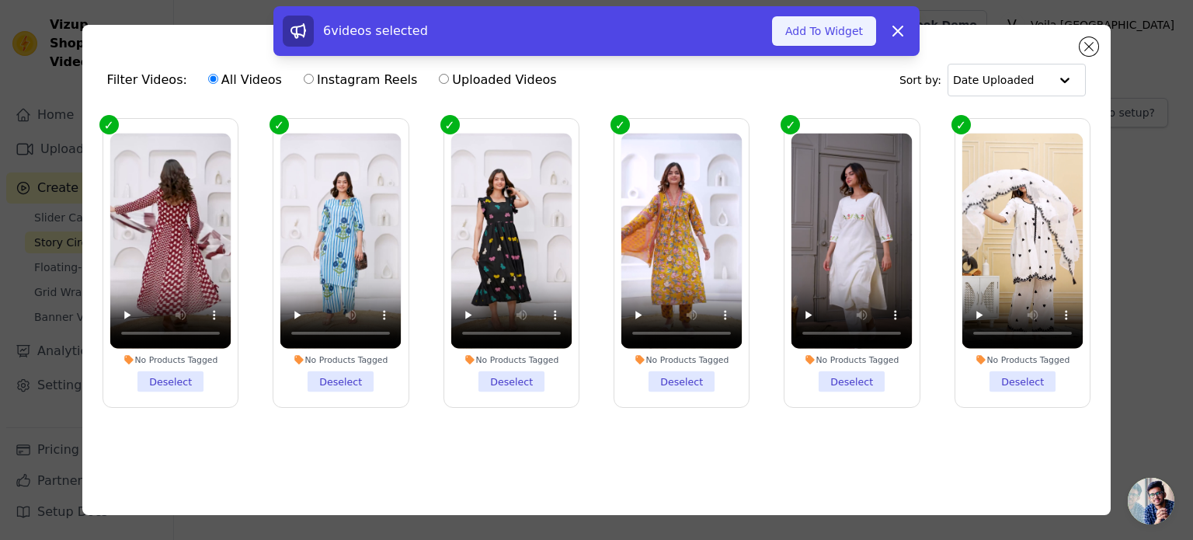
click at [824, 27] on button "Add To Widget" at bounding box center [824, 31] width 104 height 30
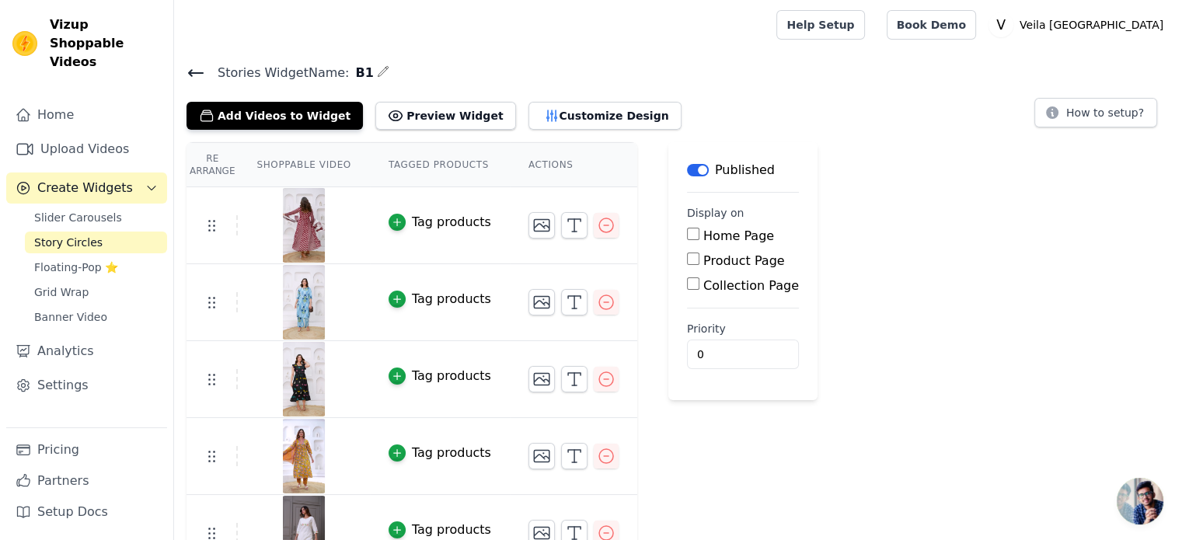
click at [687, 228] on input "Home Page" at bounding box center [693, 234] width 12 height 12
checkbox input "true"
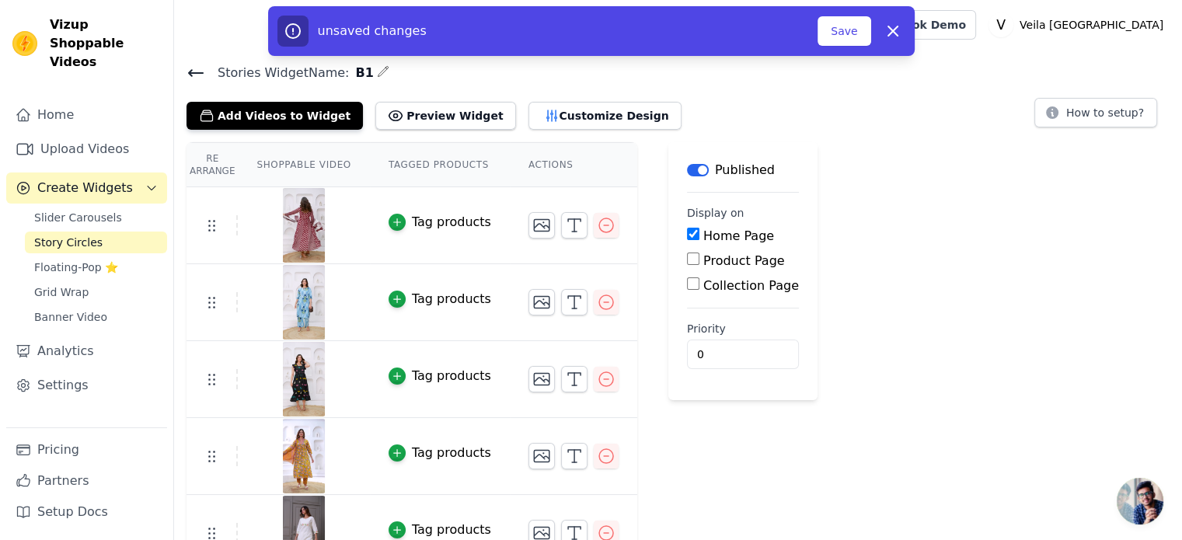
click at [687, 256] on input "Product Page" at bounding box center [693, 258] width 12 height 12
checkbox input "true"
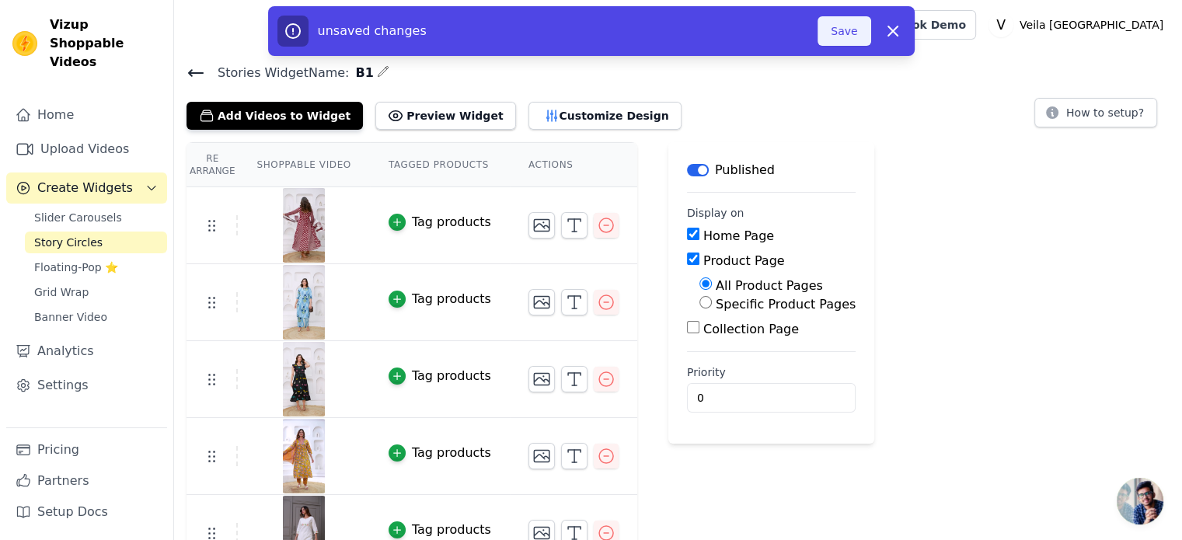
click at [845, 34] on button "Save" at bounding box center [843, 31] width 53 height 30
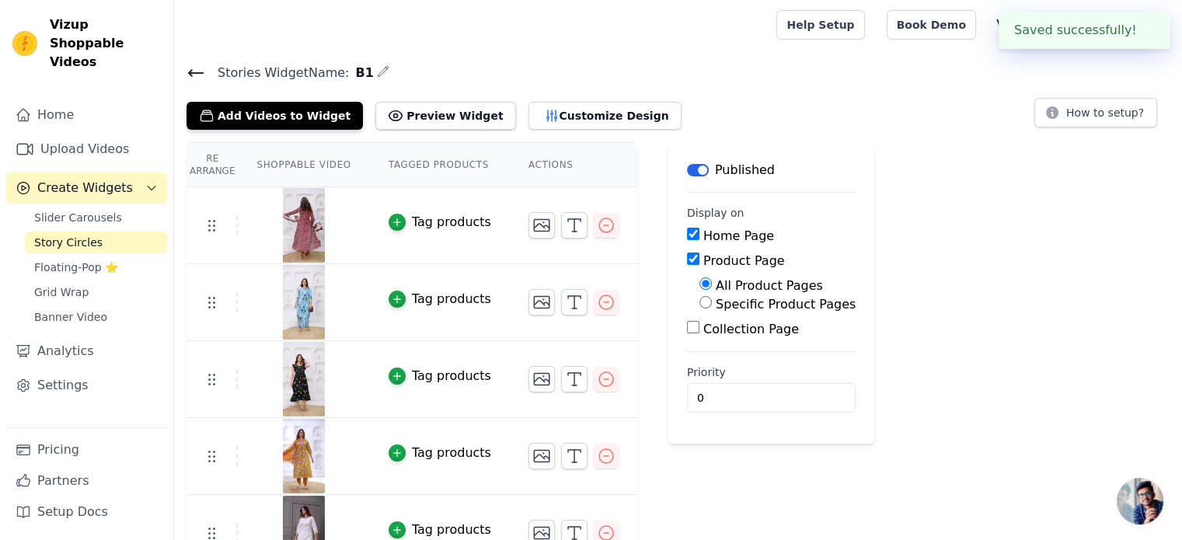
click at [87, 211] on div "Slider Carousels Story Circles Floating-Pop ⭐ Grid Wrap Banner Video" at bounding box center [96, 267] width 142 height 121
click at [87, 208] on link "Slider Carousels" at bounding box center [96, 218] width 142 height 22
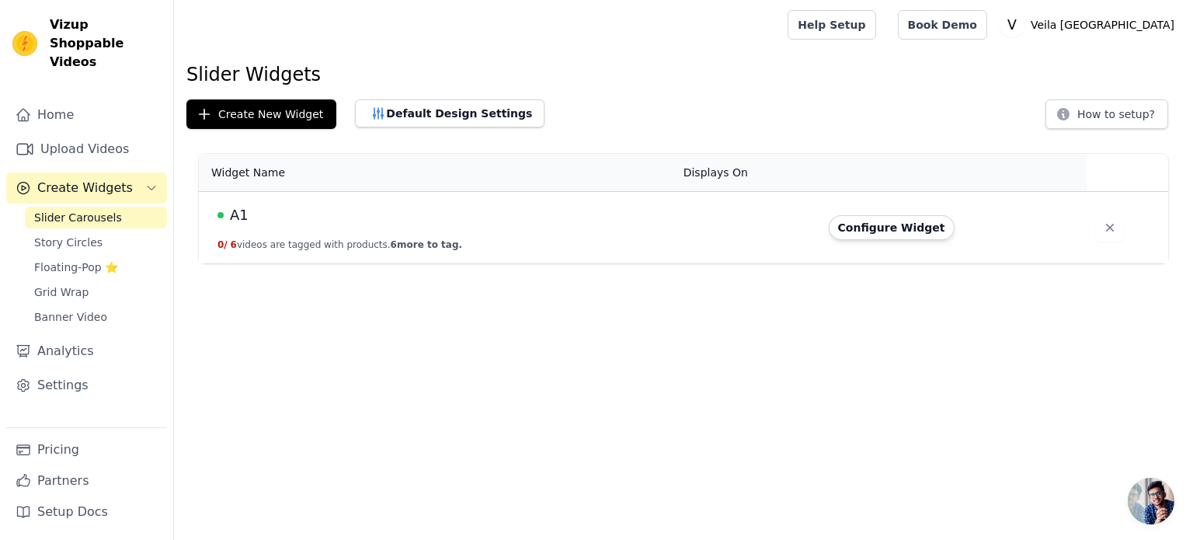
click at [236, 212] on span "A1" at bounding box center [239, 215] width 19 height 22
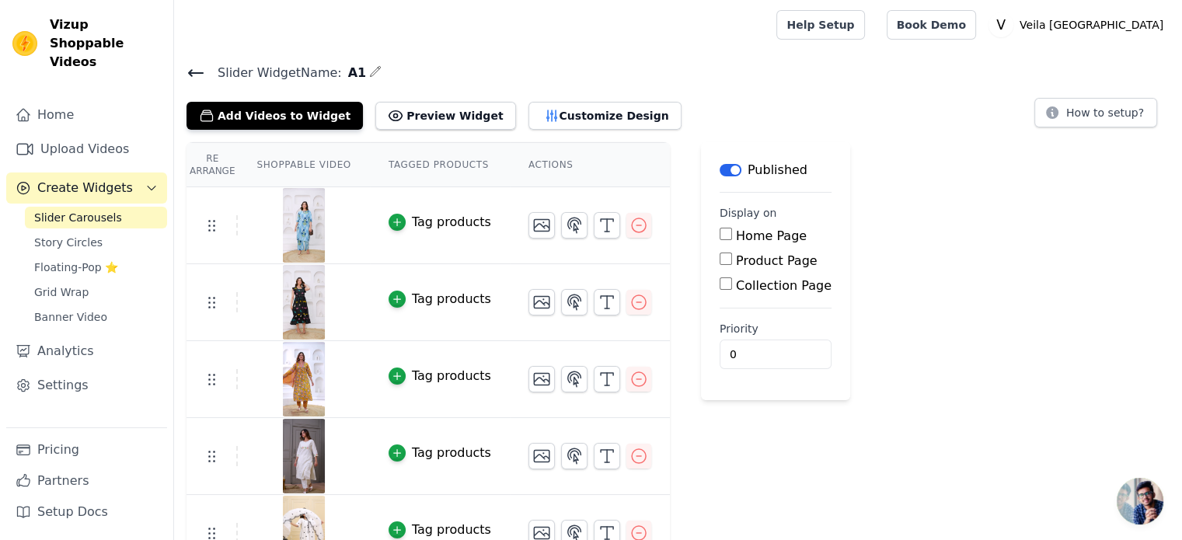
click at [719, 229] on input "Home Page" at bounding box center [725, 234] width 12 height 12
checkbox input "true"
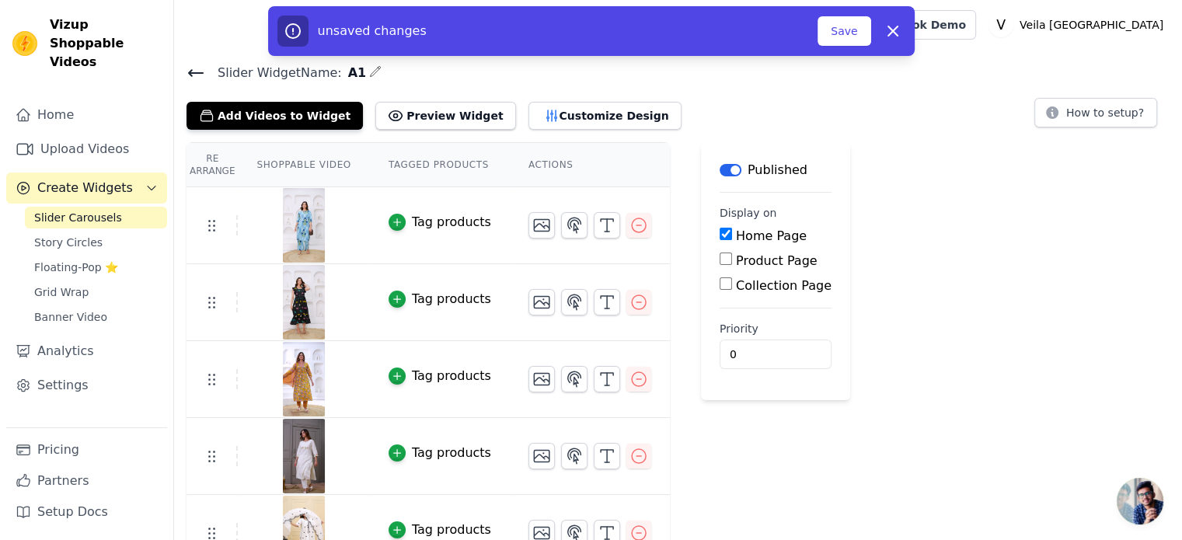
click at [719, 257] on input "Product Page" at bounding box center [725, 258] width 12 height 12
checkbox input "true"
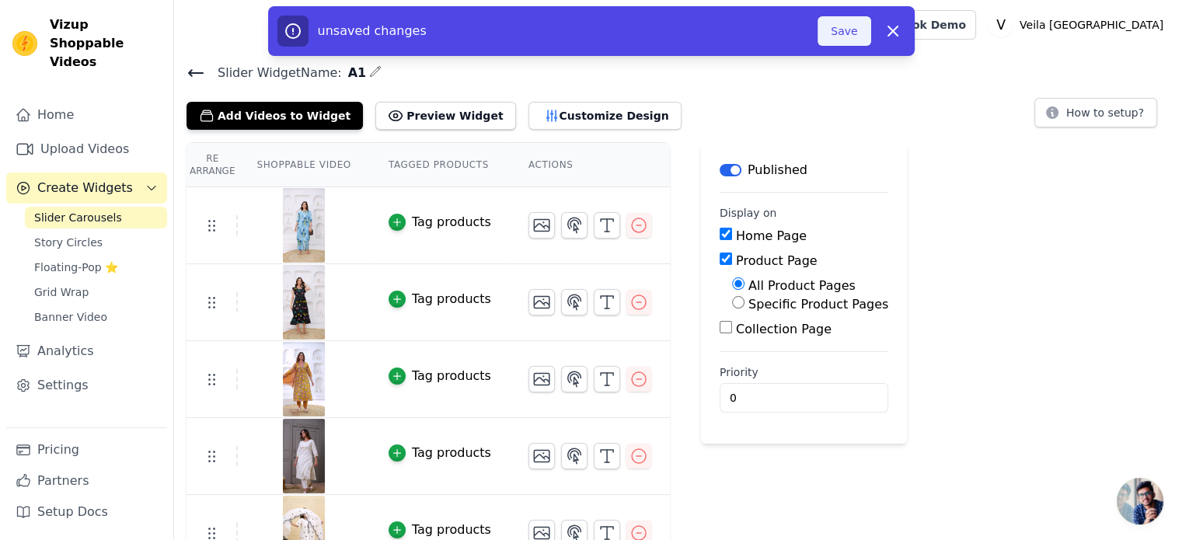
click at [837, 35] on button "Save" at bounding box center [843, 31] width 53 height 30
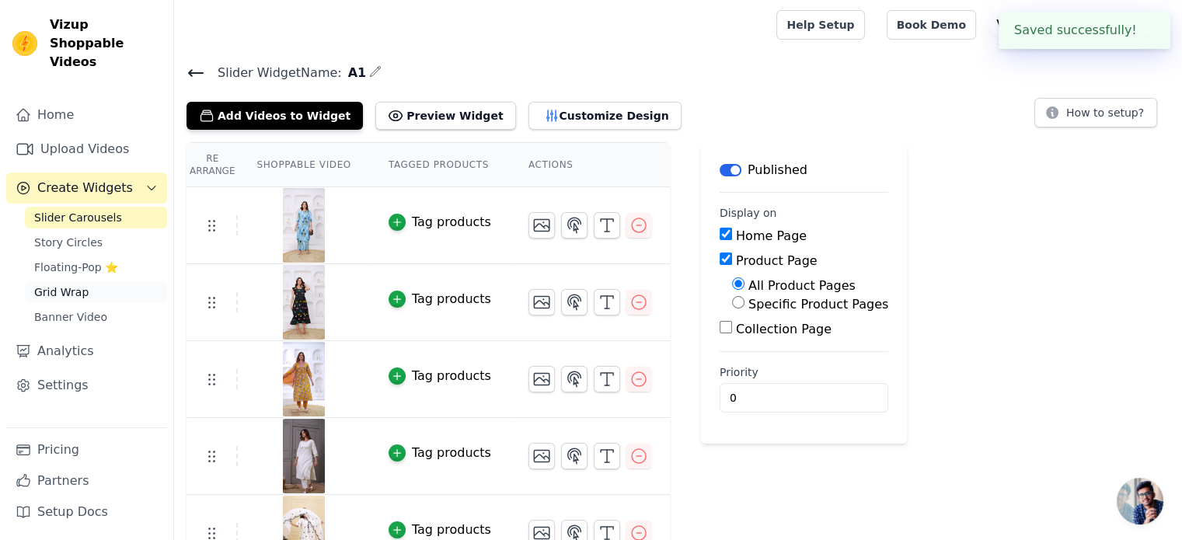
click at [77, 284] on span "Grid Wrap" at bounding box center [61, 292] width 54 height 16
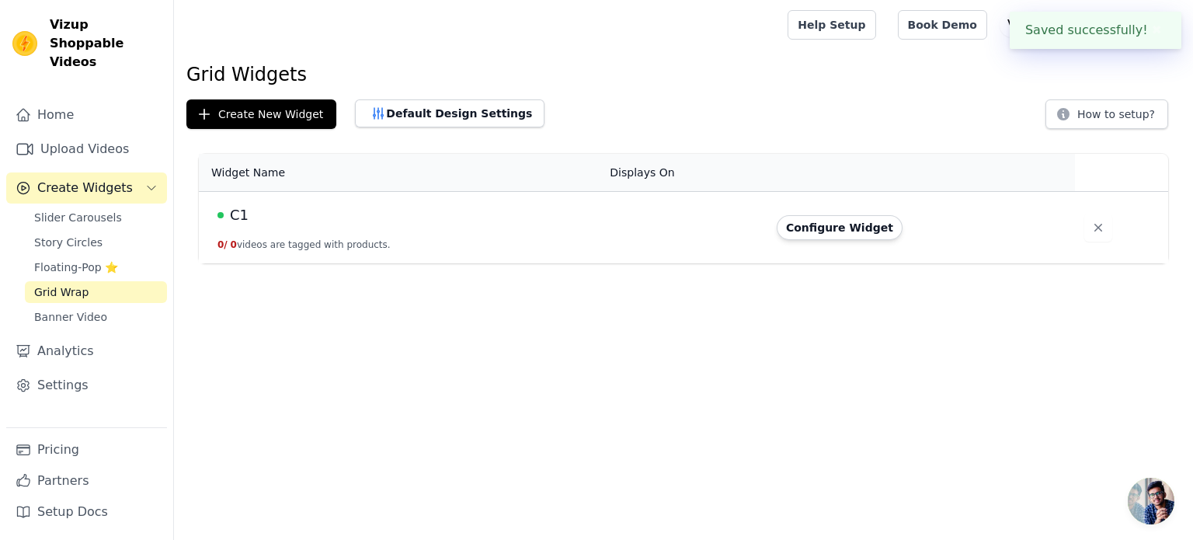
click at [227, 214] on div "C1" at bounding box center [405, 215] width 374 height 22
click at [234, 214] on span "C1" at bounding box center [239, 215] width 19 height 22
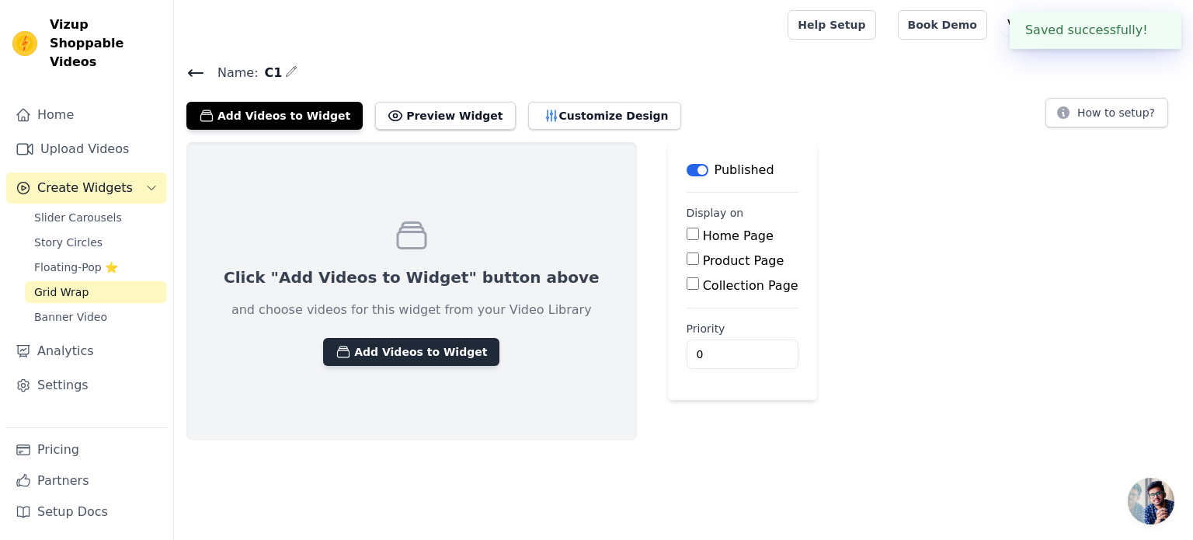
click at [367, 353] on button "Add Videos to Widget" at bounding box center [411, 352] width 176 height 28
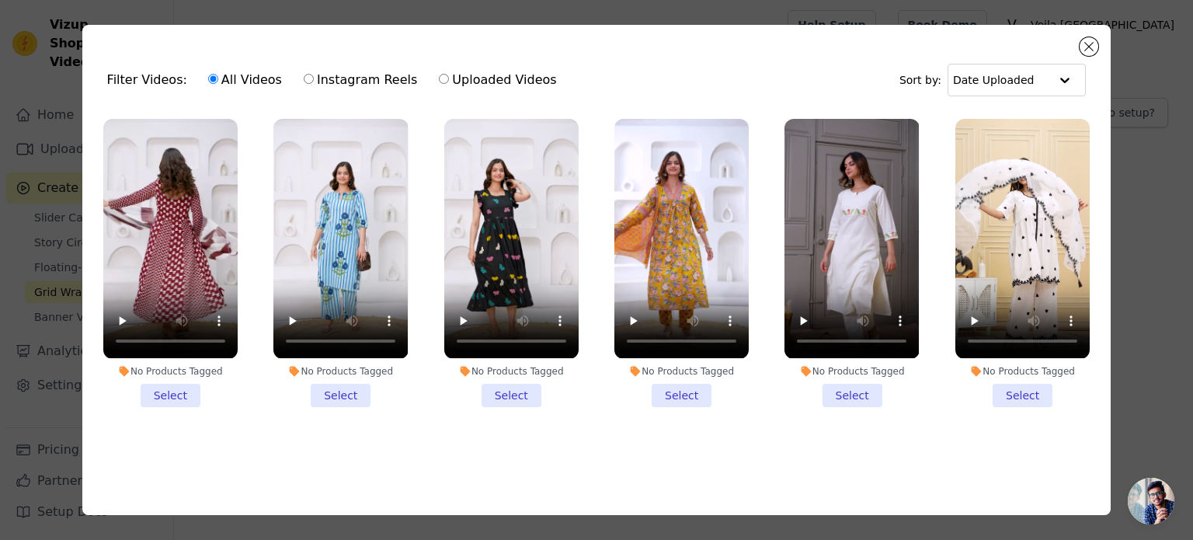
click at [159, 391] on li "No Products Tagged Select" at bounding box center [170, 262] width 134 height 287
click at [0, 0] on input "No Products Tagged Select" at bounding box center [0, 0] width 0 height 0
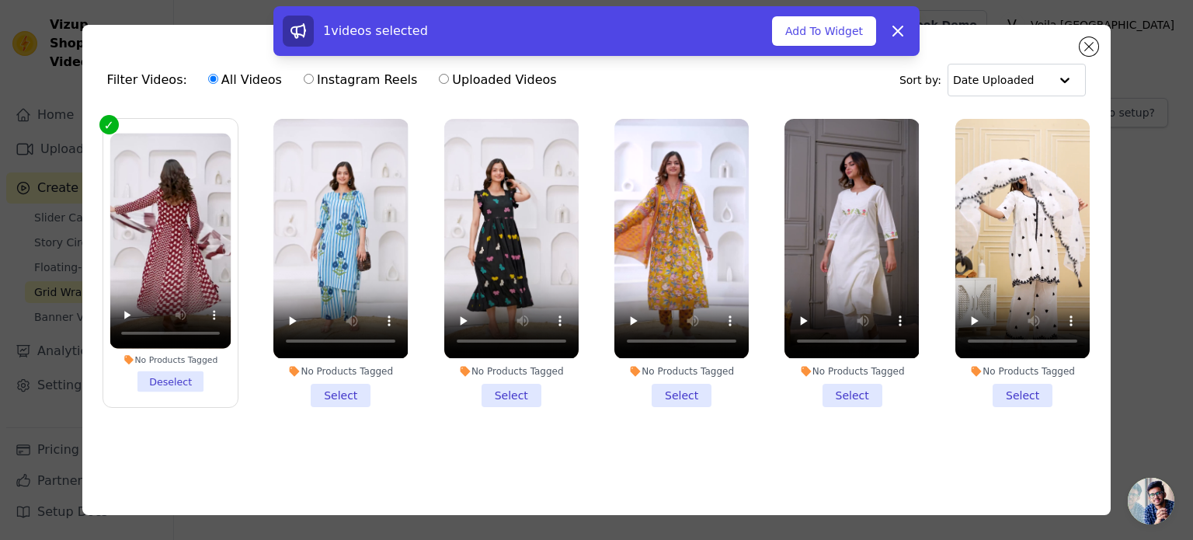
click at [345, 388] on li "No Products Tagged Select" at bounding box center [340, 262] width 134 height 287
click at [0, 0] on input "No Products Tagged Select" at bounding box center [0, 0] width 0 height 0
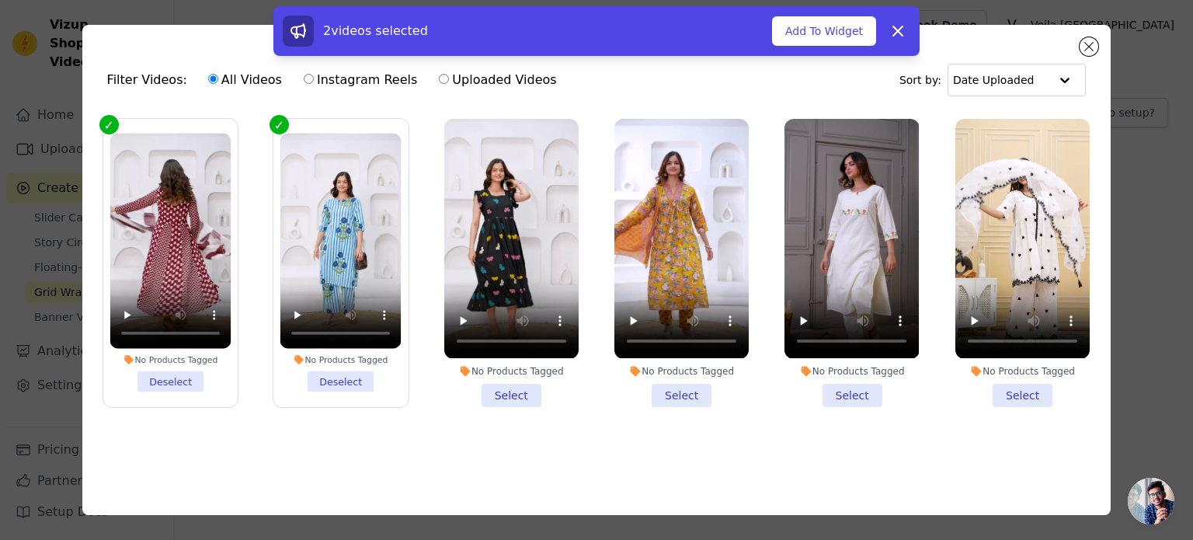
click at [494, 396] on li "No Products Tagged Select" at bounding box center [511, 262] width 134 height 287
click at [0, 0] on input "No Products Tagged Select" at bounding box center [0, 0] width 0 height 0
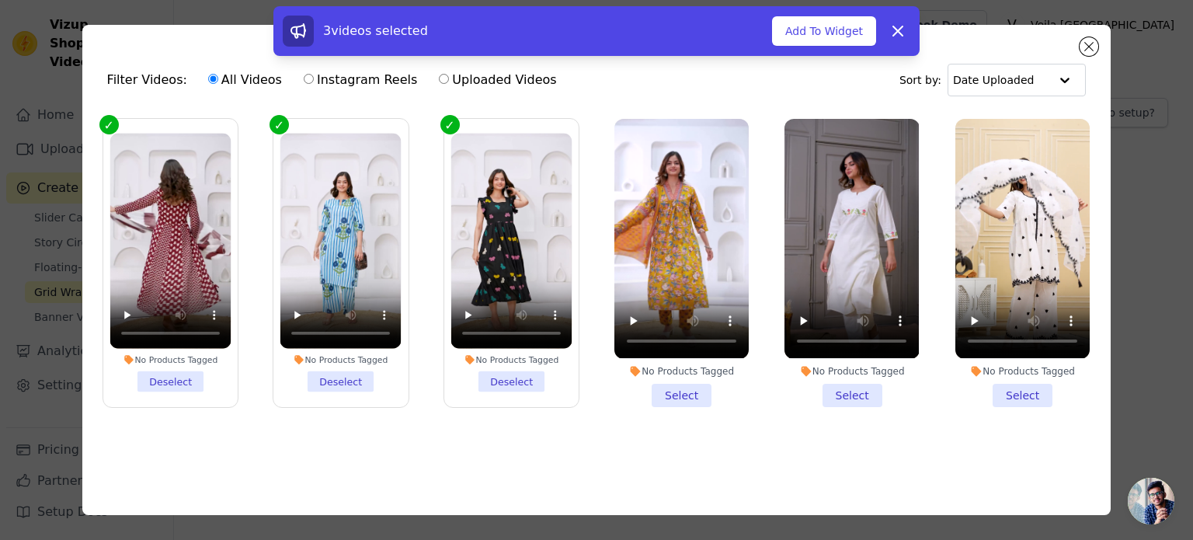
click at [668, 397] on li "No Products Tagged Select" at bounding box center [682, 262] width 134 height 287
click at [0, 0] on input "No Products Tagged Select" at bounding box center [0, 0] width 0 height 0
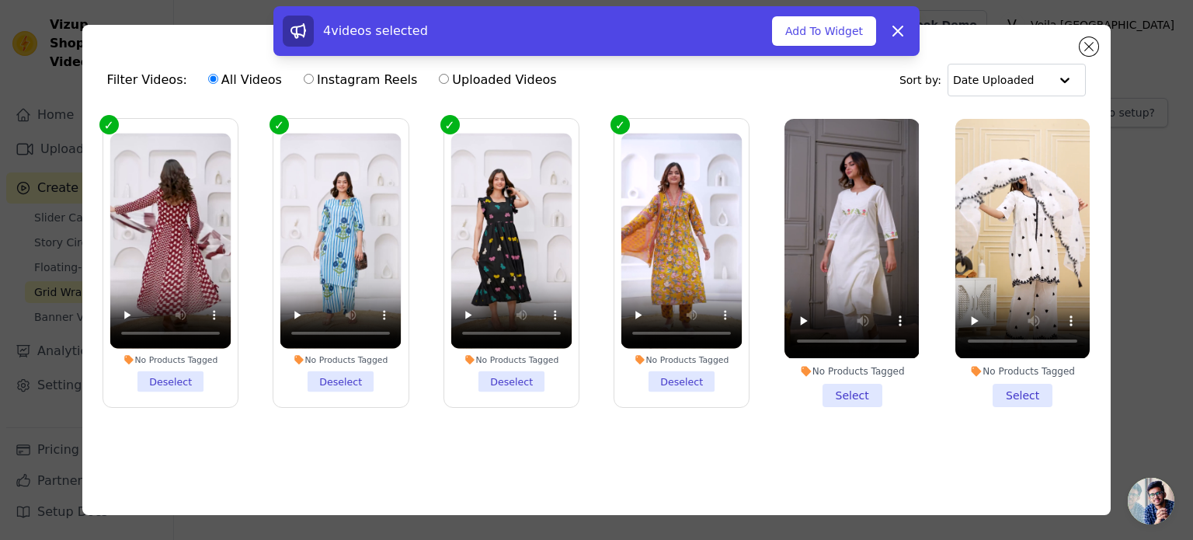
click at [830, 393] on li "No Products Tagged Select" at bounding box center [852, 262] width 134 height 287
click at [0, 0] on input "No Products Tagged Select" at bounding box center [0, 0] width 0 height 0
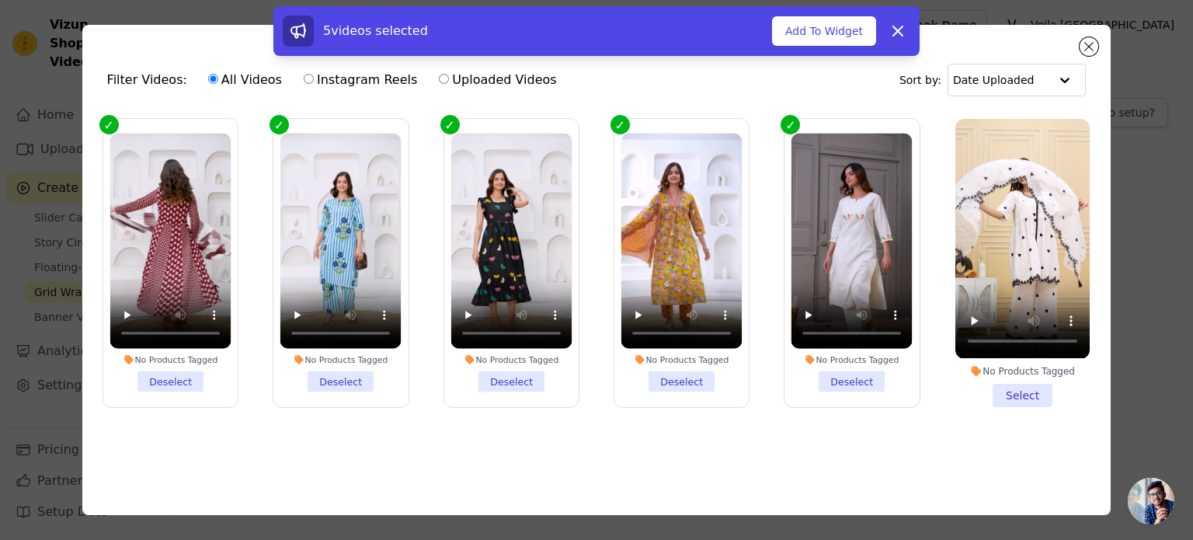
click at [1006, 390] on li "No Products Tagged Select" at bounding box center [1023, 262] width 134 height 287
click at [0, 0] on input "No Products Tagged Select" at bounding box center [0, 0] width 0 height 0
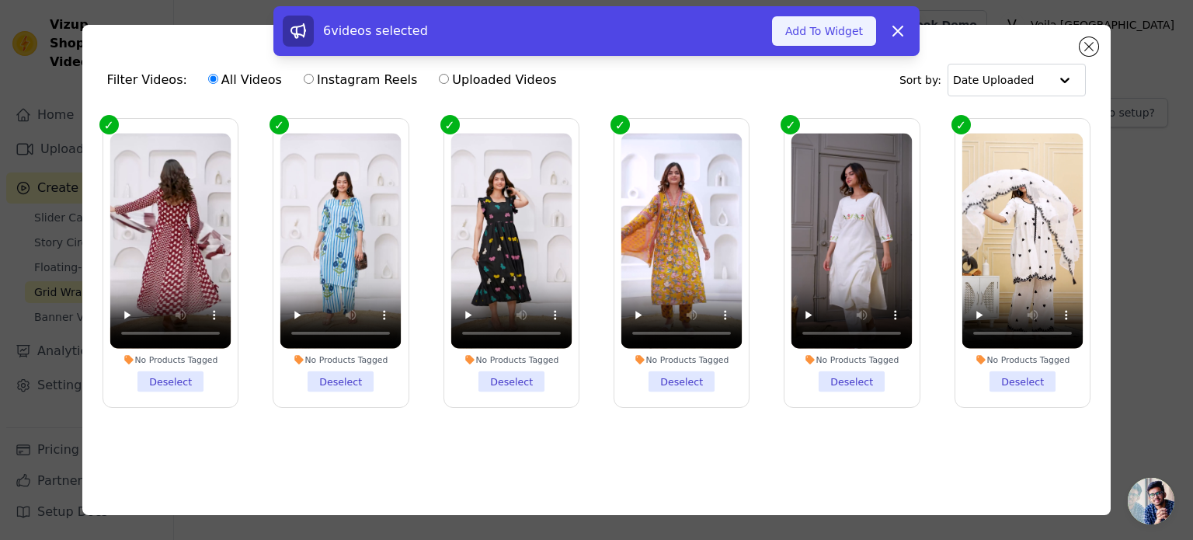
click at [817, 25] on button "Add To Widget" at bounding box center [824, 31] width 104 height 30
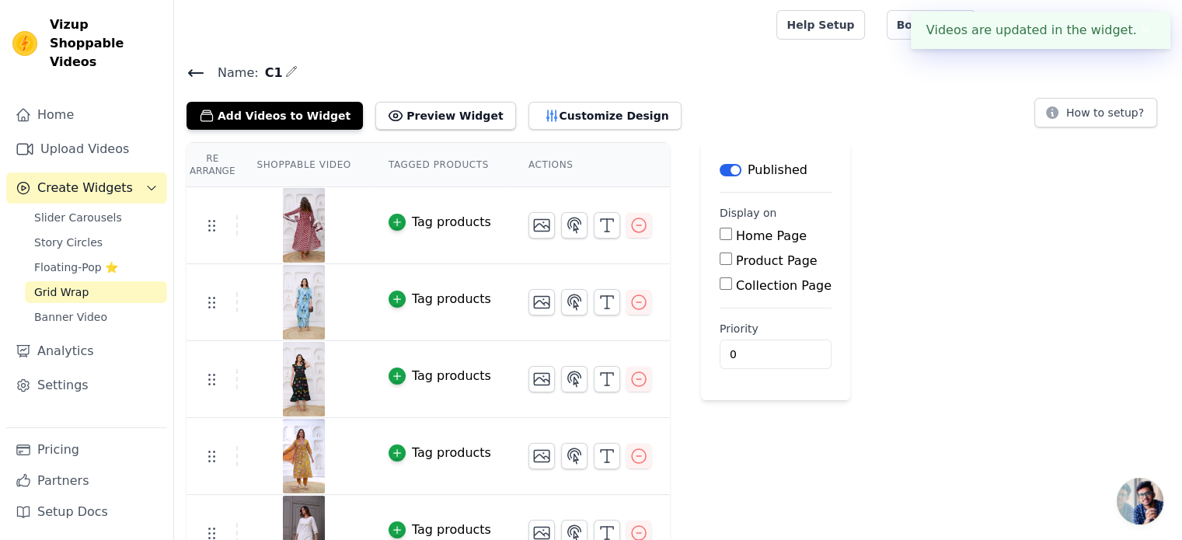
click at [719, 232] on input "Home Page" at bounding box center [725, 234] width 12 height 12
checkbox input "true"
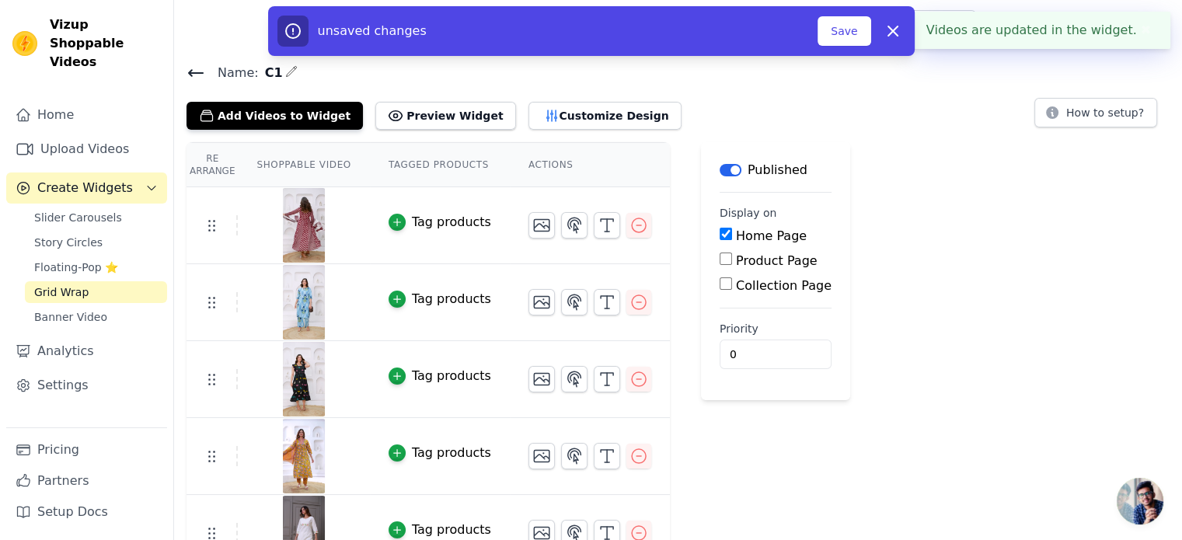
click at [719, 258] on input "Product Page" at bounding box center [725, 258] width 12 height 12
checkbox input "true"
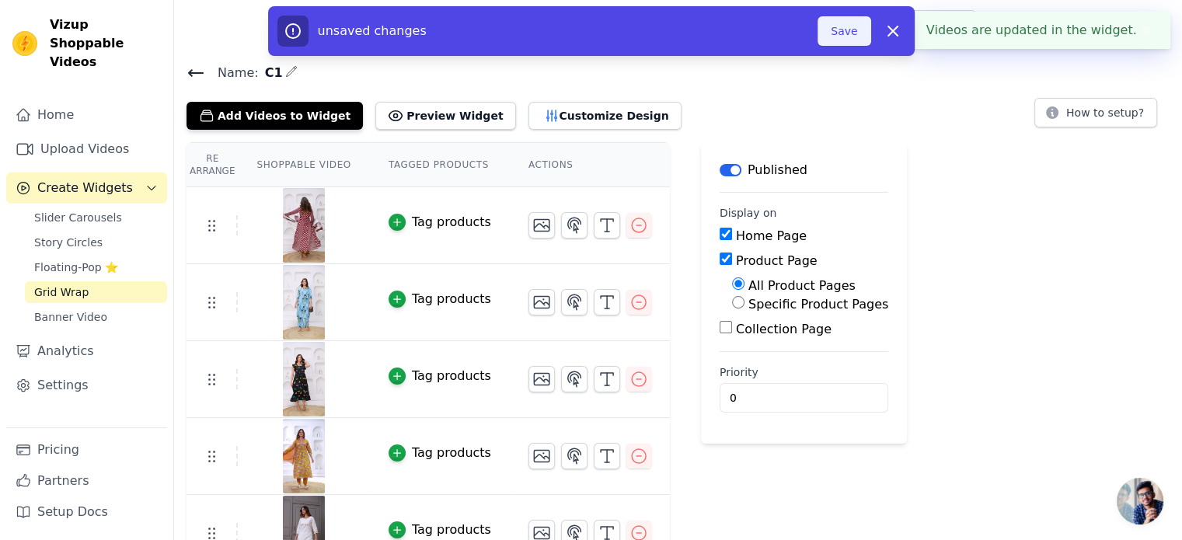
click at [838, 31] on button "Save" at bounding box center [843, 31] width 53 height 30
